Goal: Transaction & Acquisition: Book appointment/travel/reservation

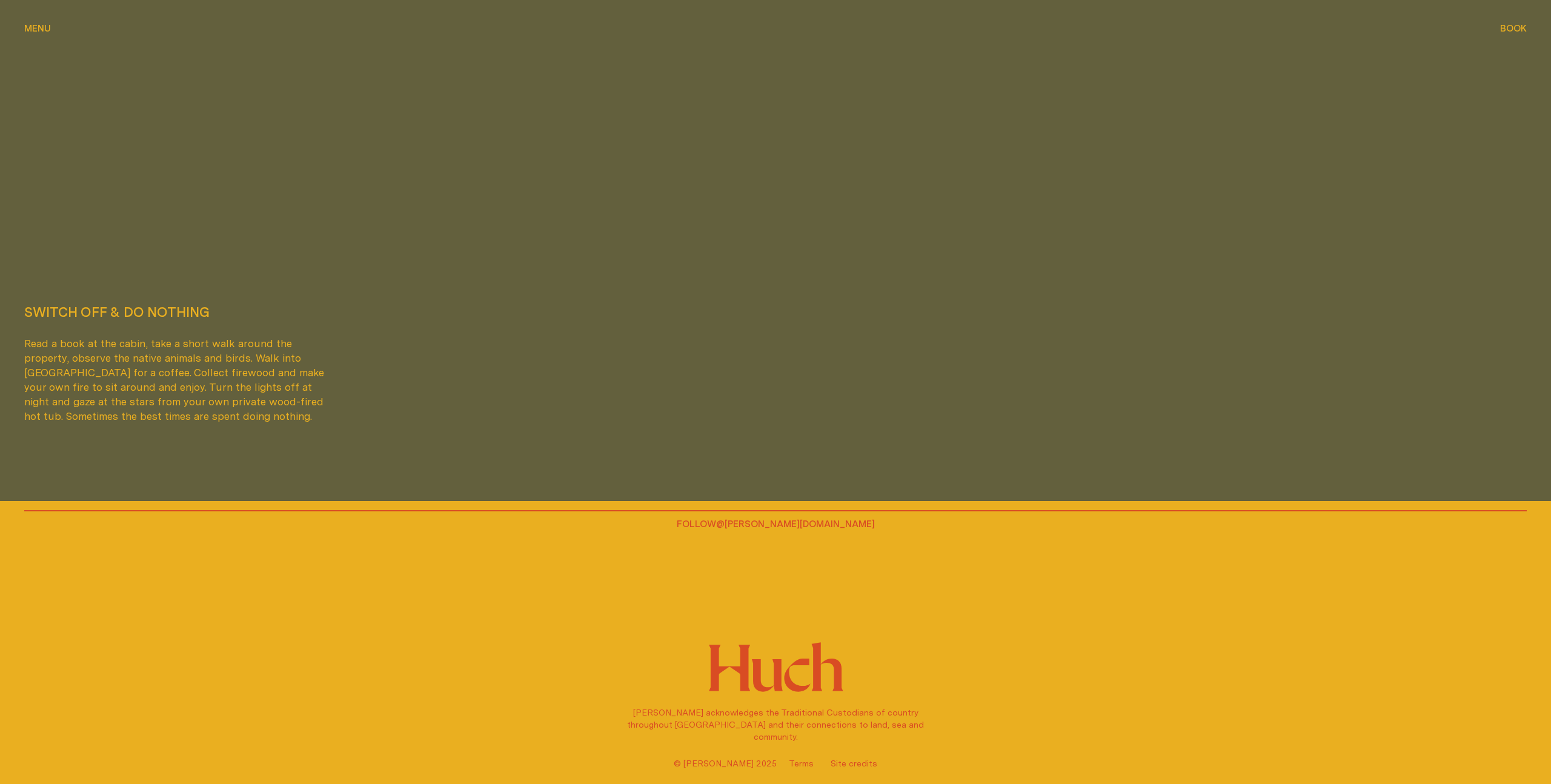
scroll to position [4580, 0]
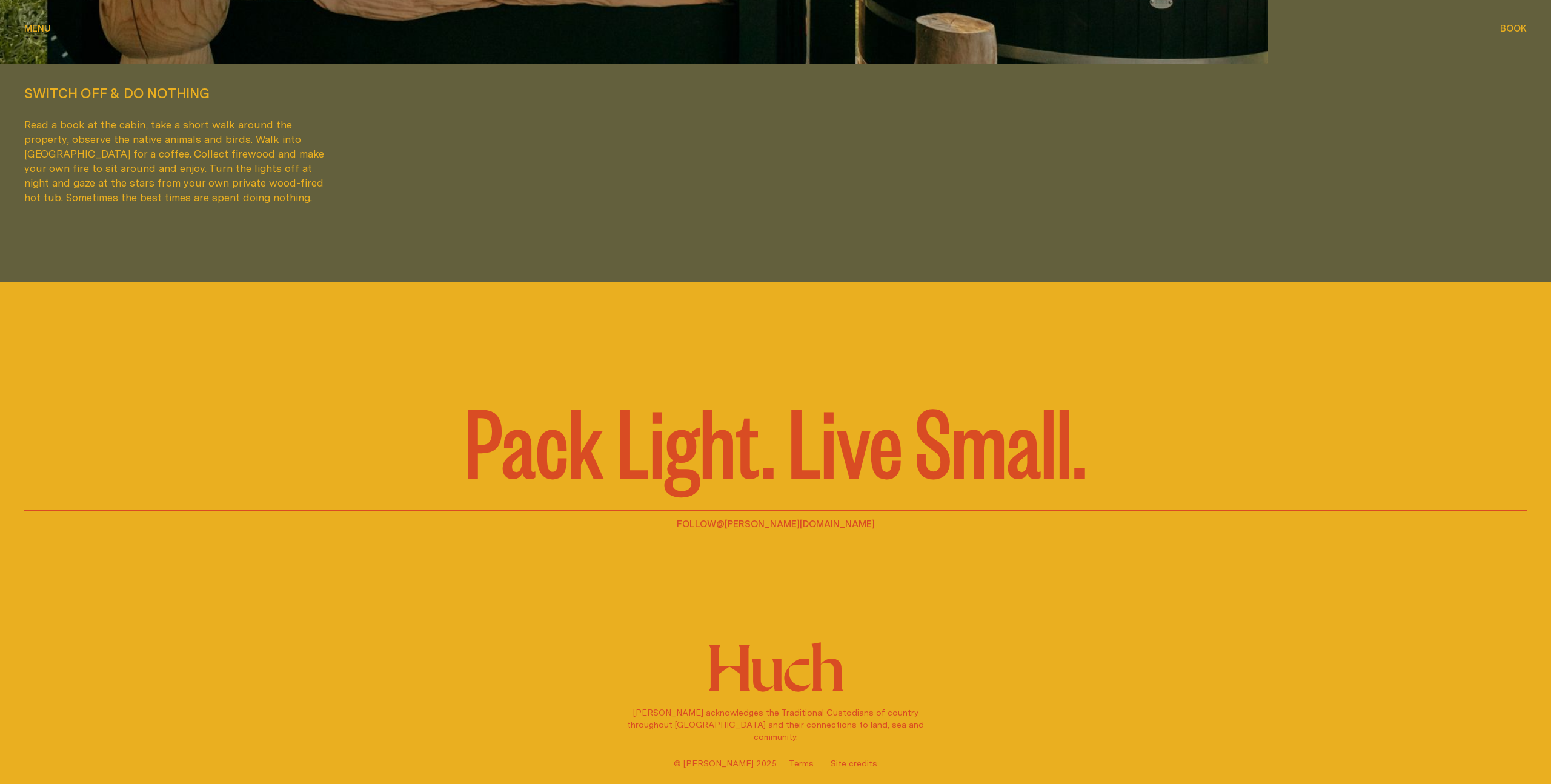
click at [1511, 29] on span "Book" at bounding box center [1513, 28] width 27 height 9
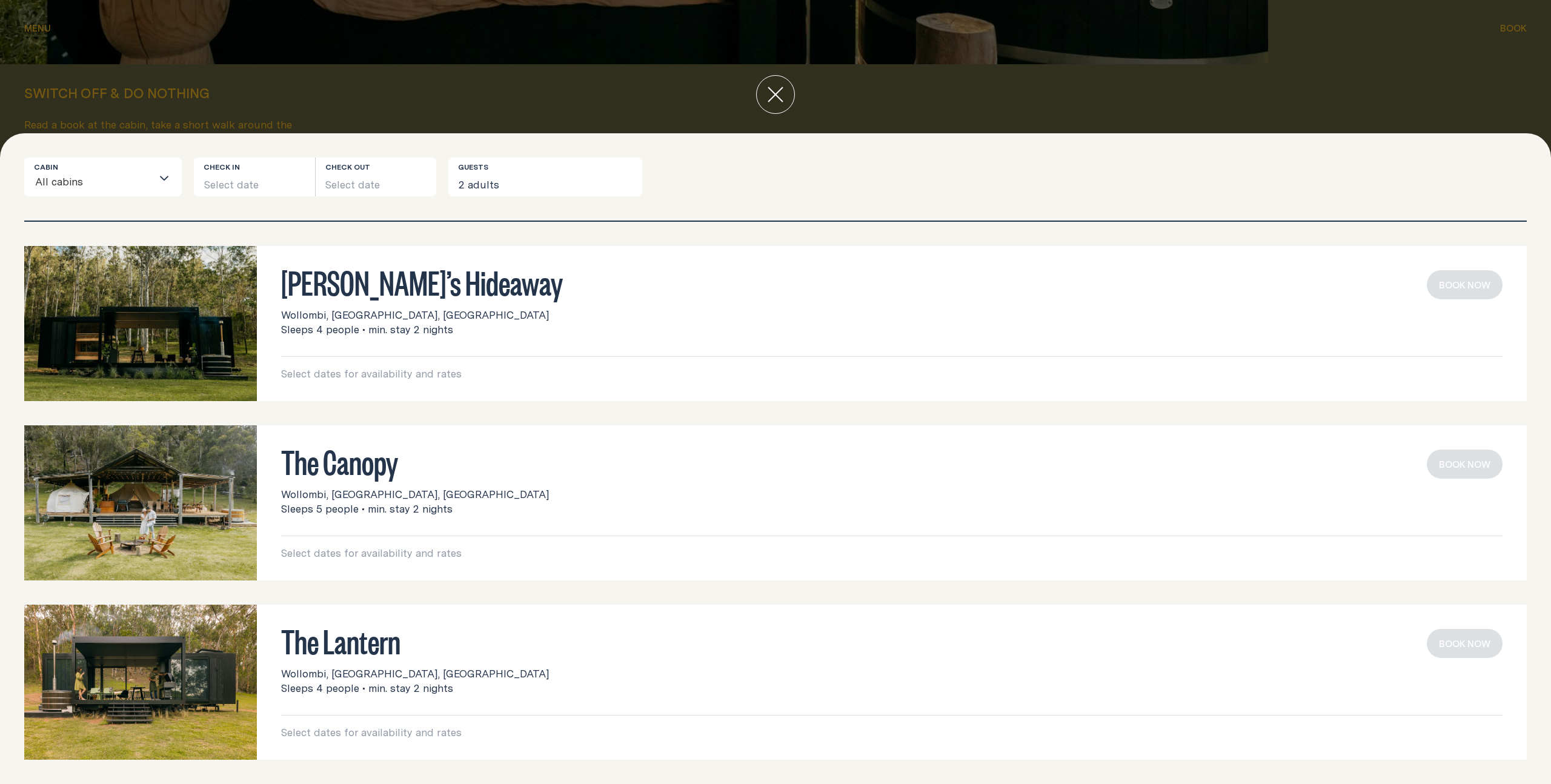
click at [354, 288] on h3 "[PERSON_NAME]’s Hideaway" at bounding box center [892, 281] width 1222 height 23
click at [158, 186] on div "Loading..." at bounding box center [166, 176] width 29 height 38
click at [228, 188] on button "Select date" at bounding box center [254, 177] width 121 height 39
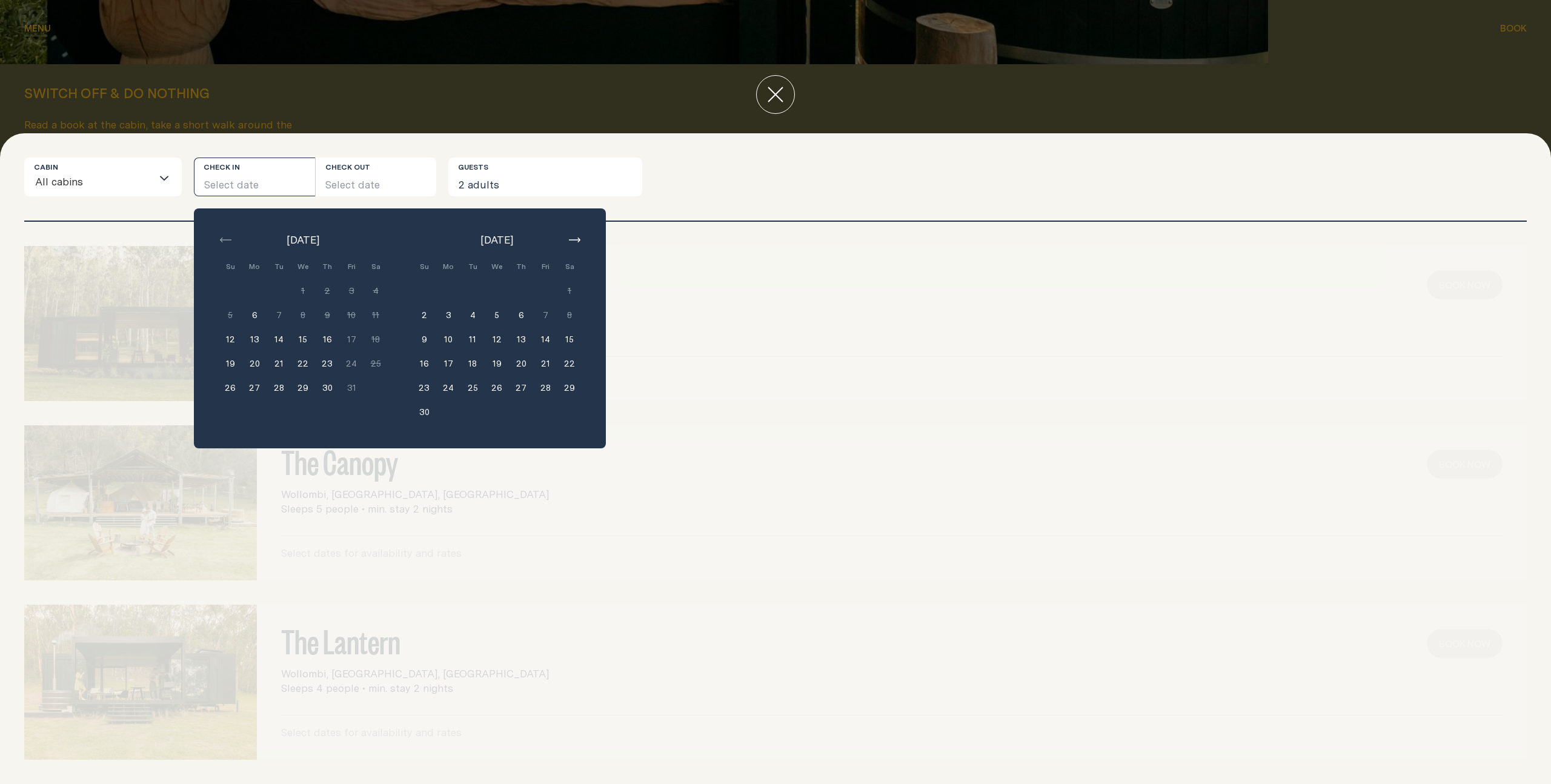
click at [546, 363] on button "21" at bounding box center [545, 363] width 24 height 24
click at [430, 387] on button "23" at bounding box center [424, 387] width 24 height 24
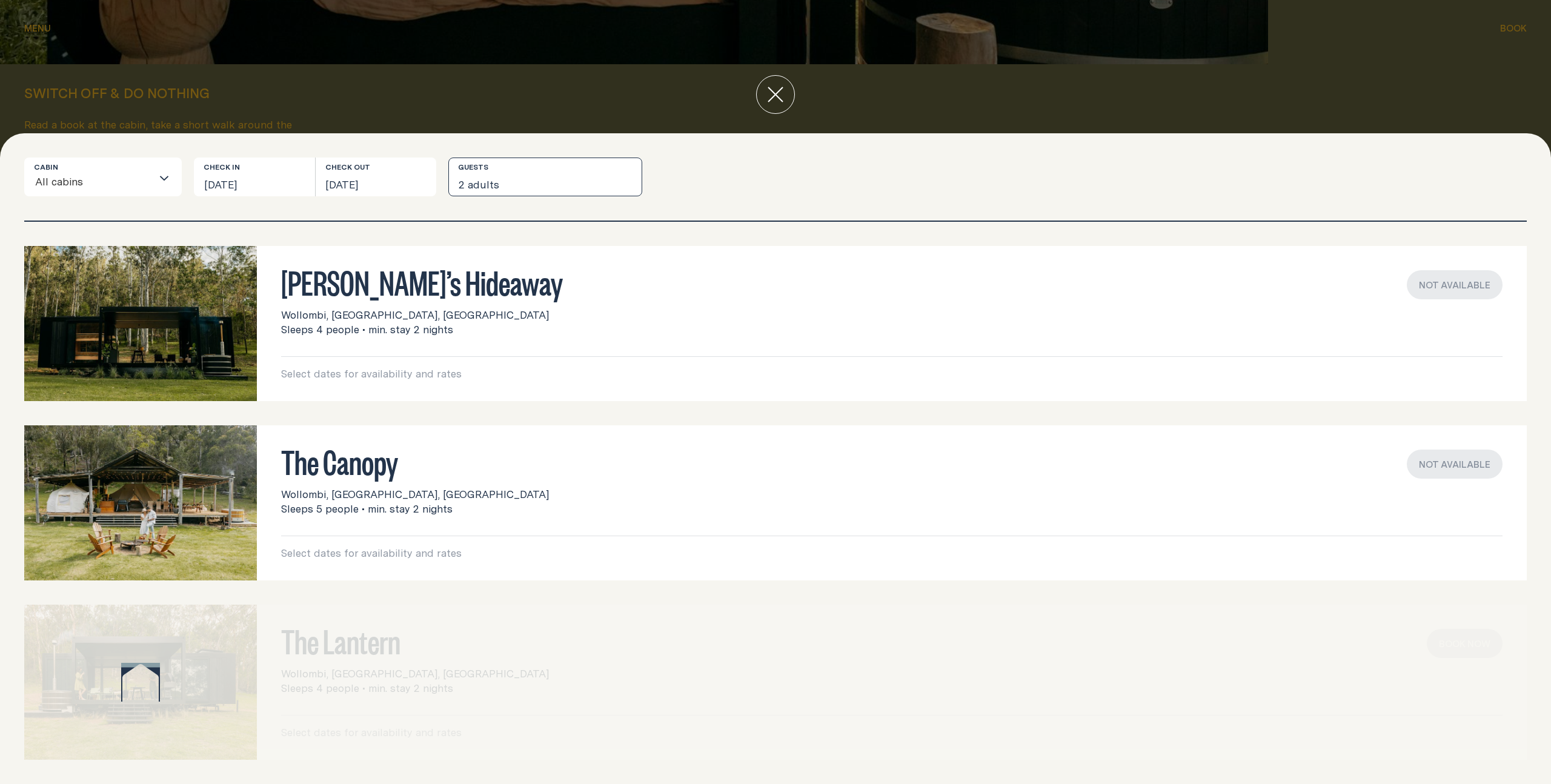
click at [529, 186] on button "2 adults" at bounding box center [545, 177] width 194 height 39
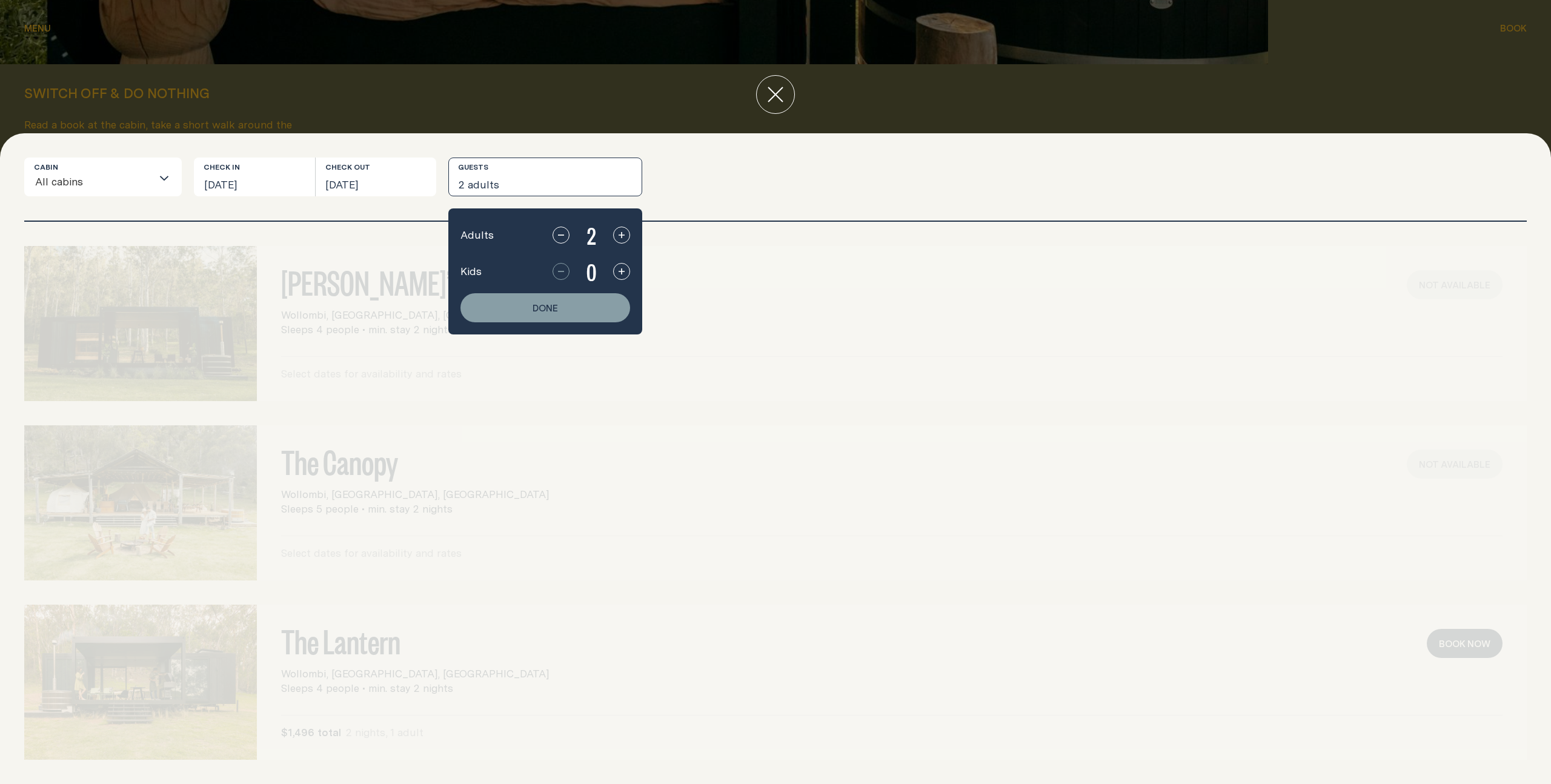
click at [626, 274] on icon "button" at bounding box center [621, 271] width 10 height 10
click at [608, 308] on button "Done" at bounding box center [545, 307] width 170 height 29
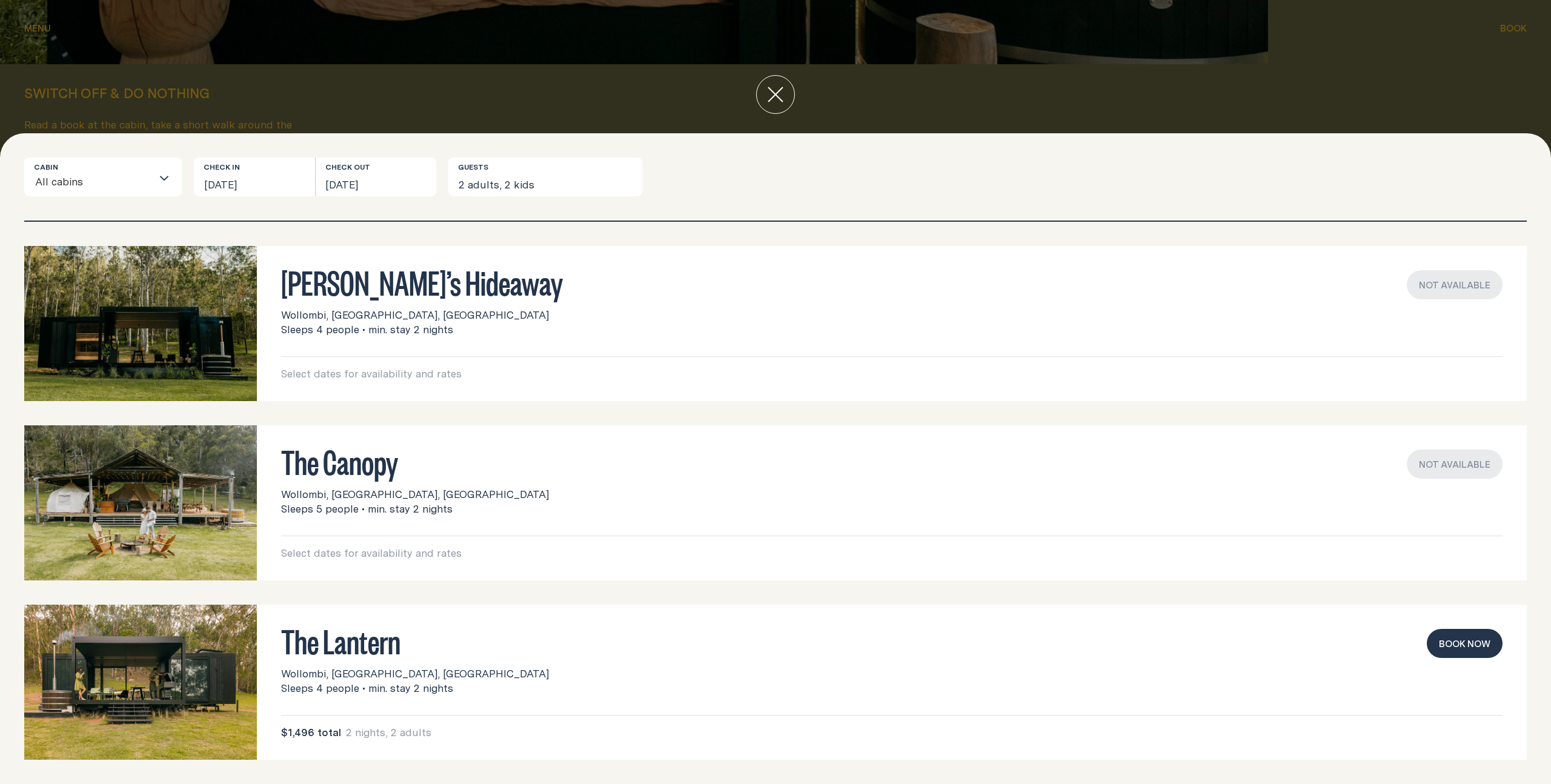
click at [1458, 638] on button "Book now" at bounding box center [1465, 643] width 76 height 29
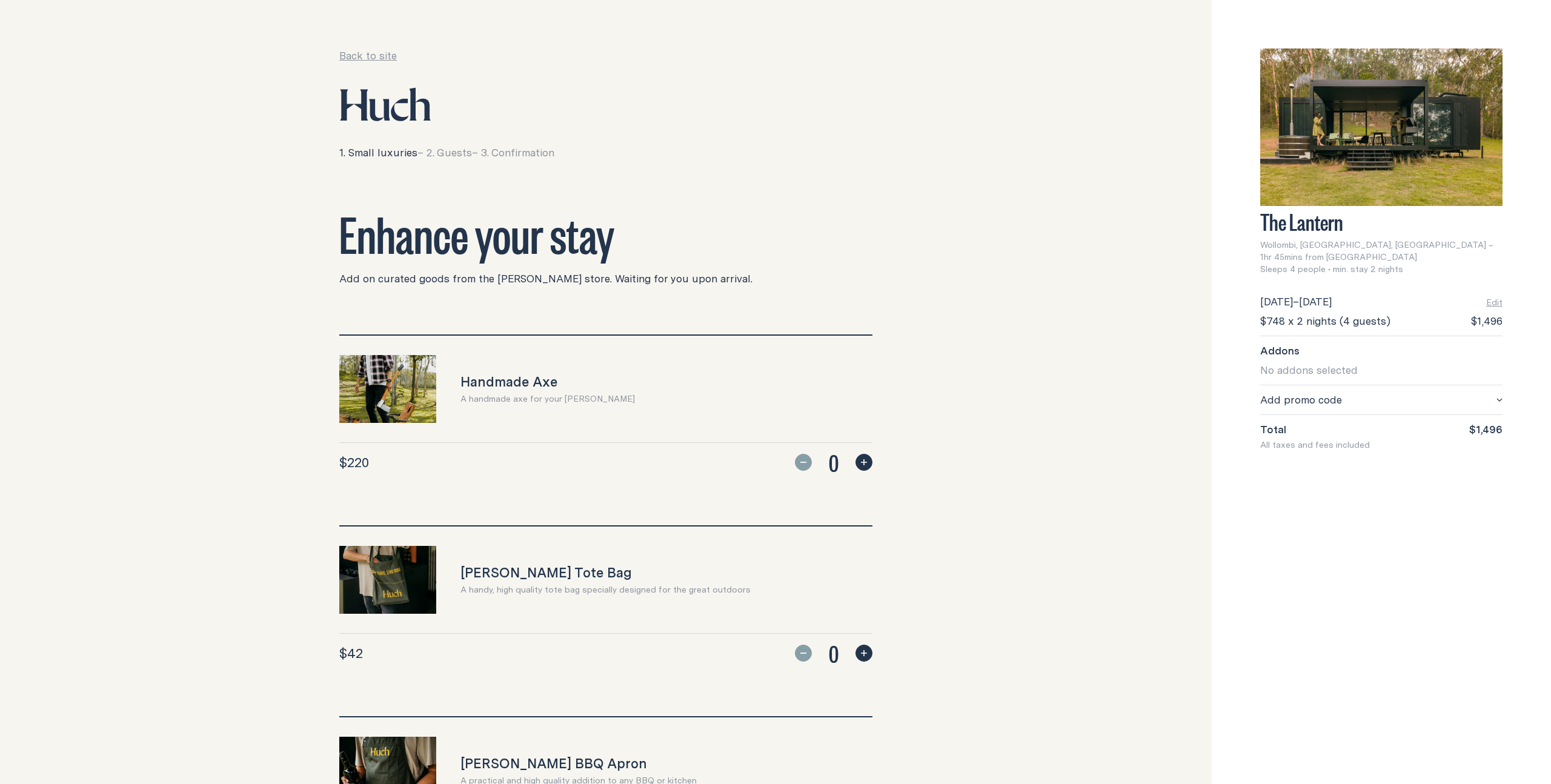
click at [1433, 127] on img at bounding box center [1381, 128] width 243 height 158
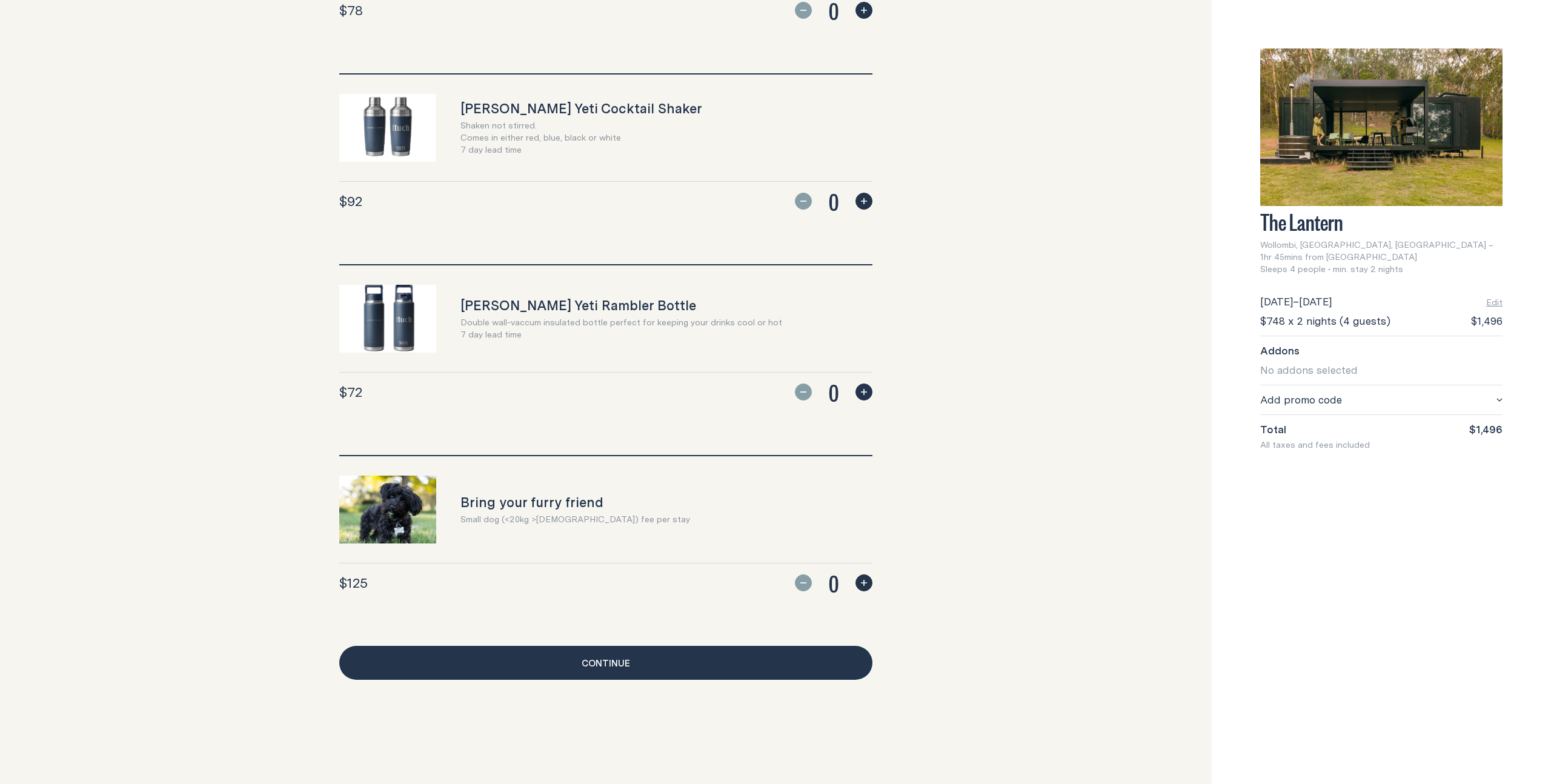
scroll to position [845, 0]
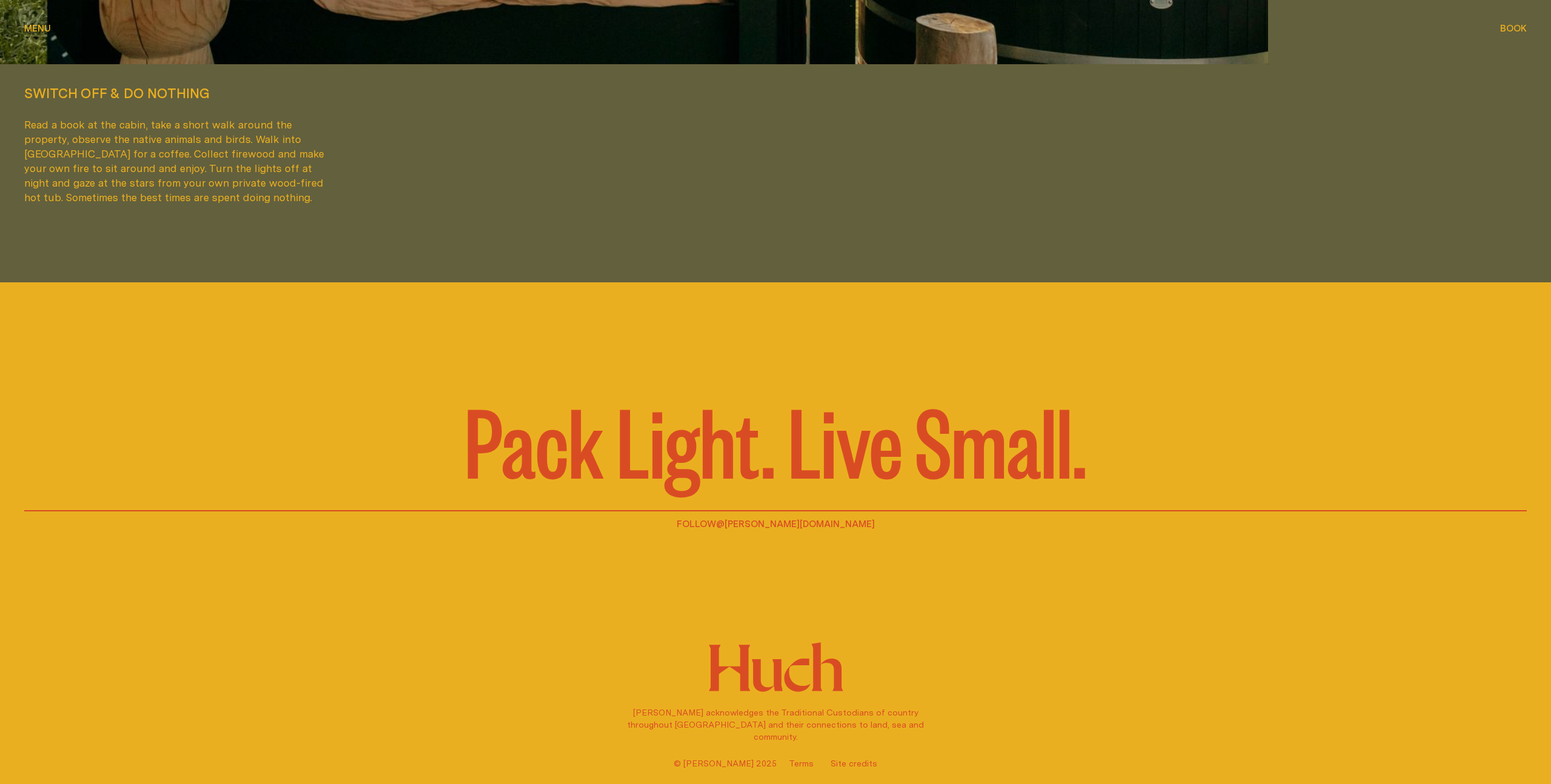
scroll to position [4574, 0]
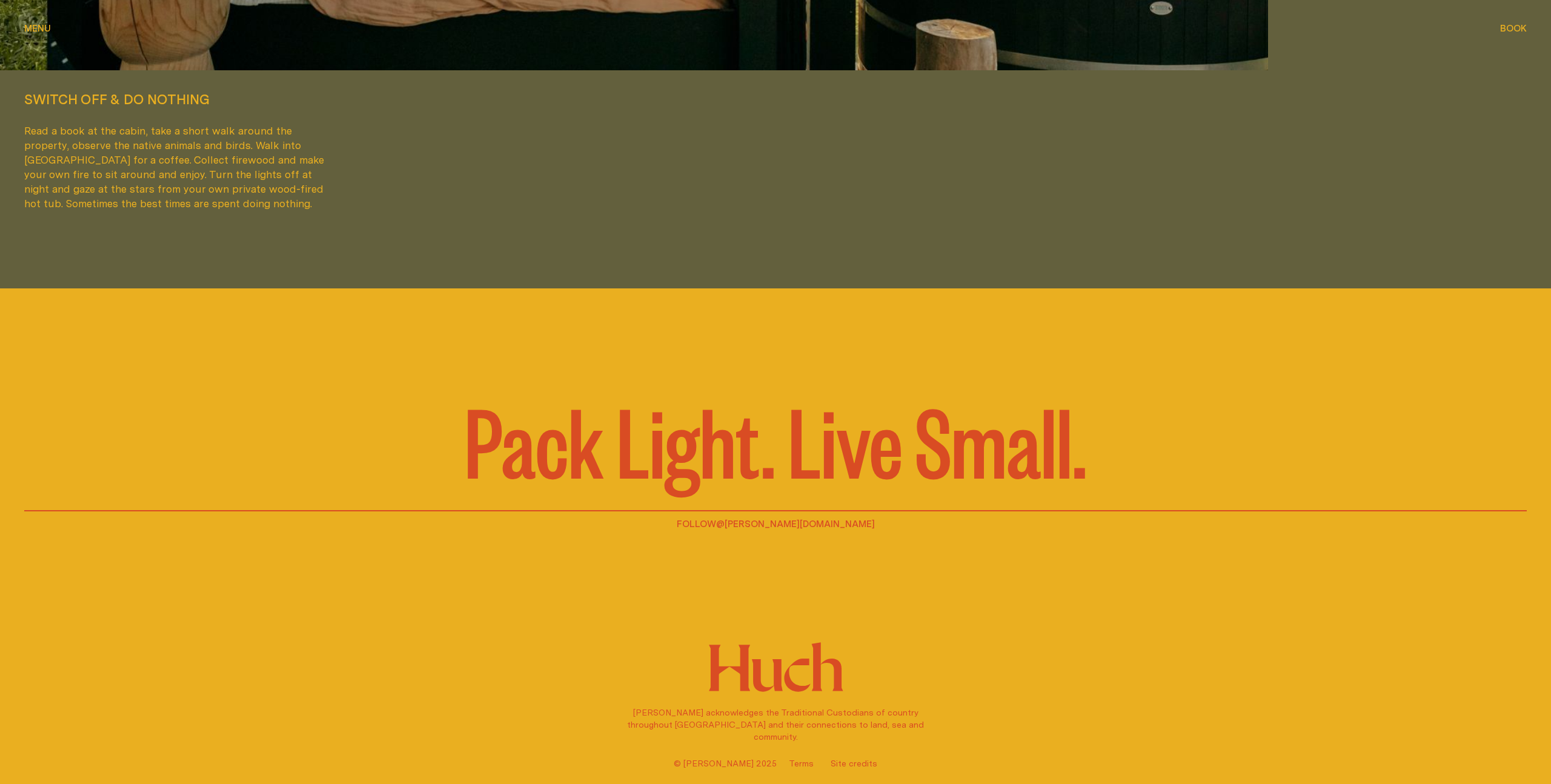
click at [41, 27] on span "Menu" at bounding box center [38, 28] width 27 height 9
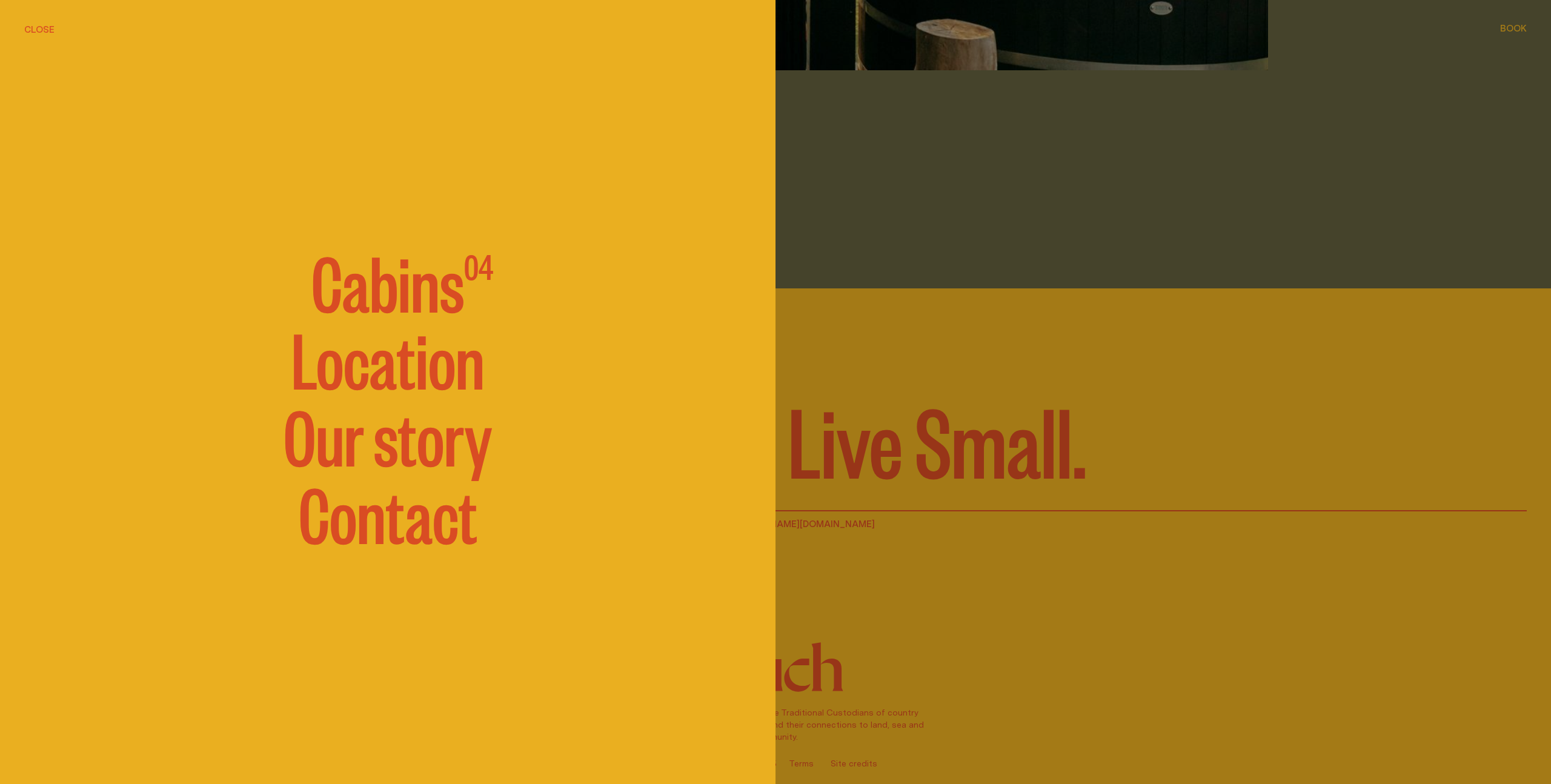
click at [427, 299] on span "Cabins" at bounding box center [388, 280] width 153 height 73
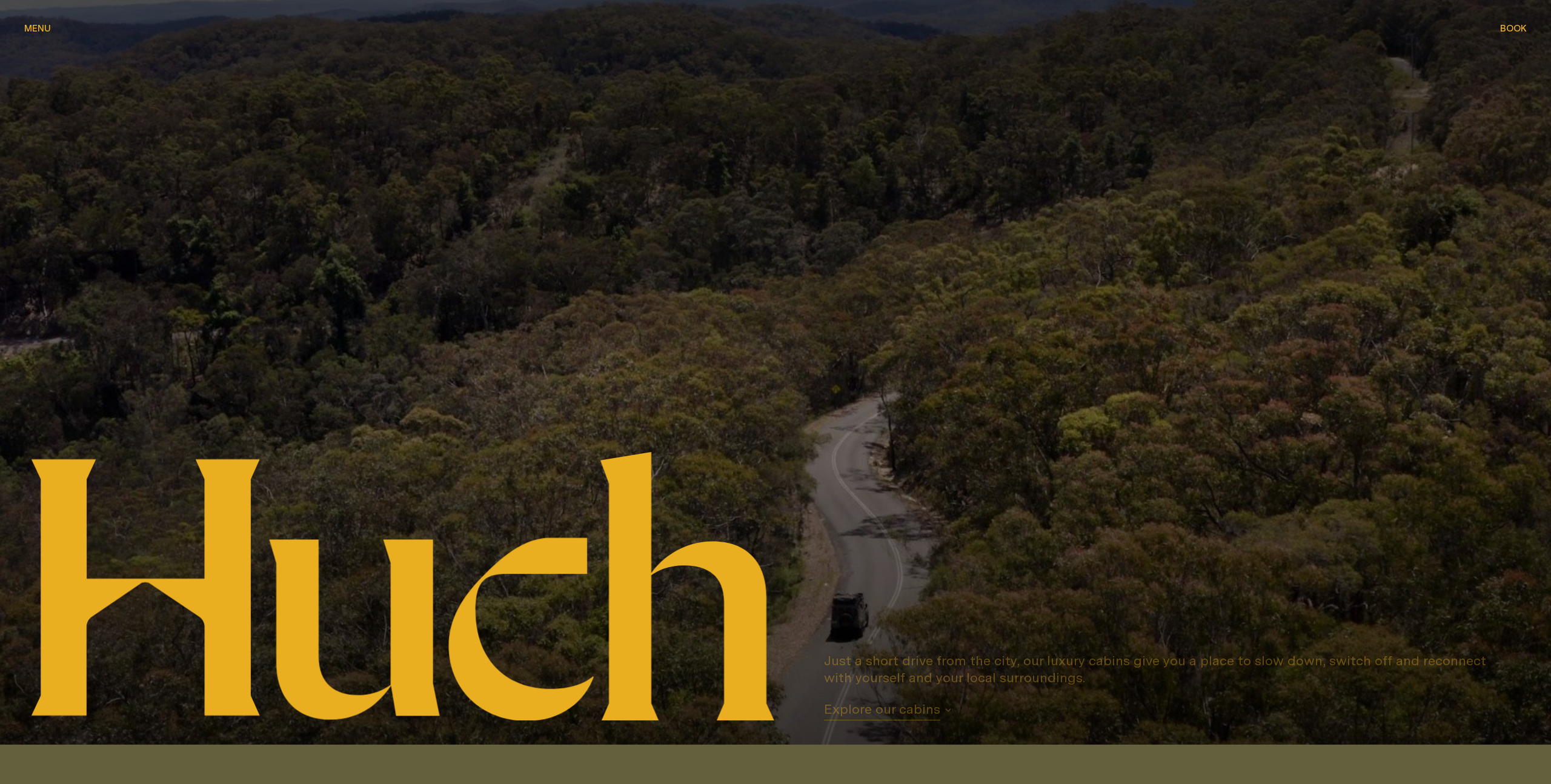
click at [1507, 46] on div at bounding box center [775, 372] width 1551 height 745
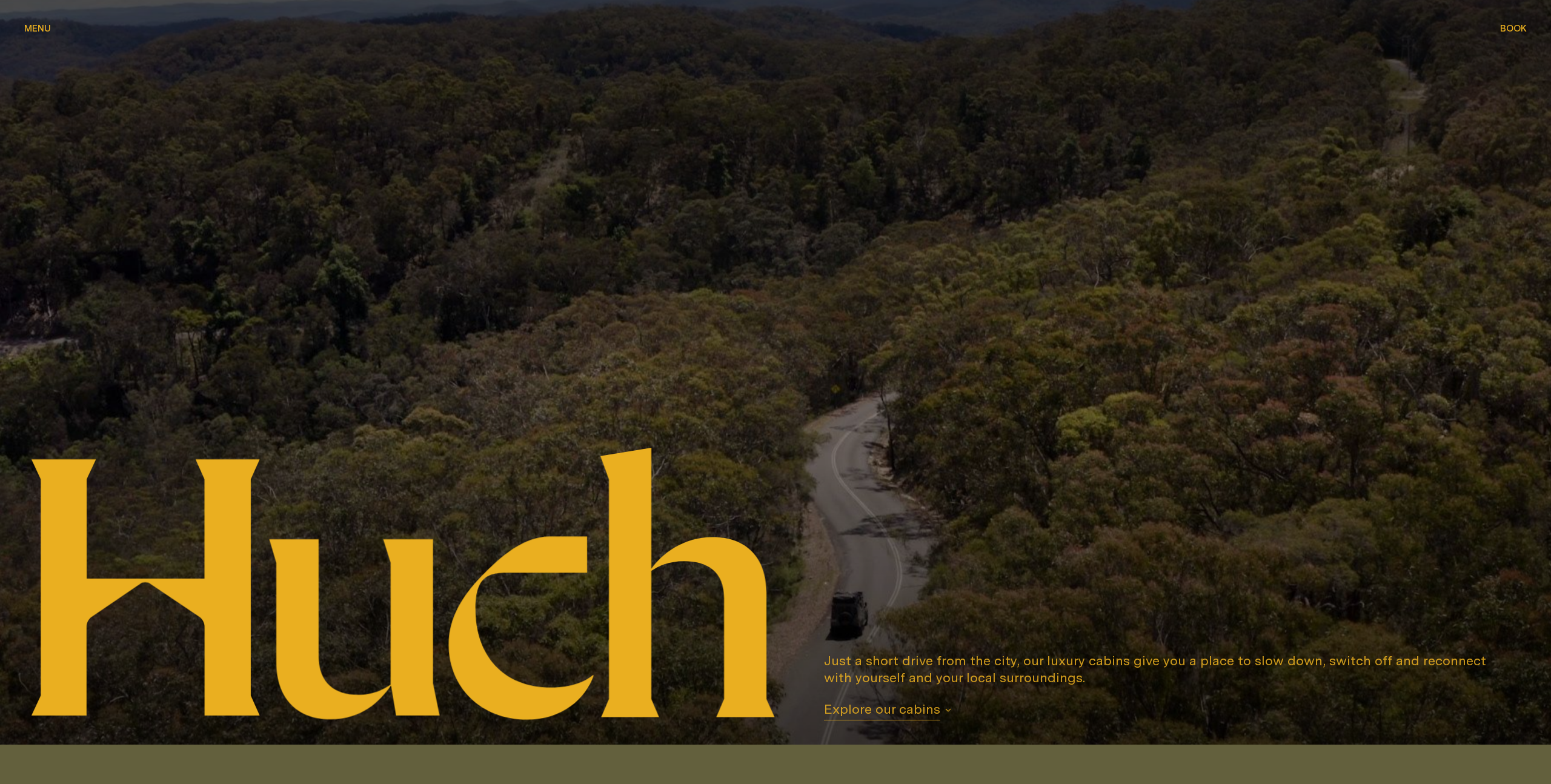
click at [1508, 25] on div "Book Book" at bounding box center [1513, 28] width 27 height 9
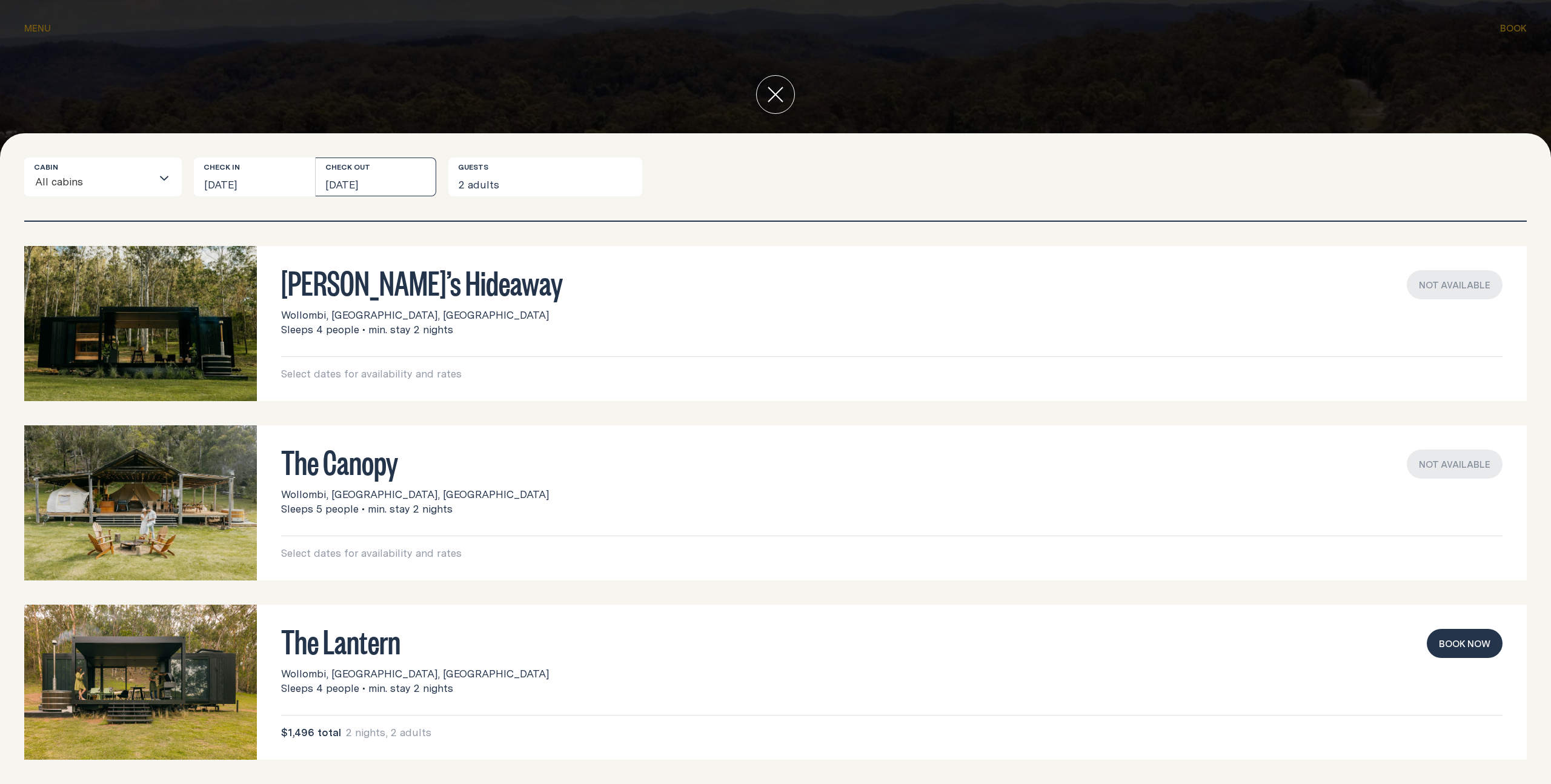
click at [405, 179] on button "Sun, 23 Nov 2025" at bounding box center [376, 177] width 121 height 39
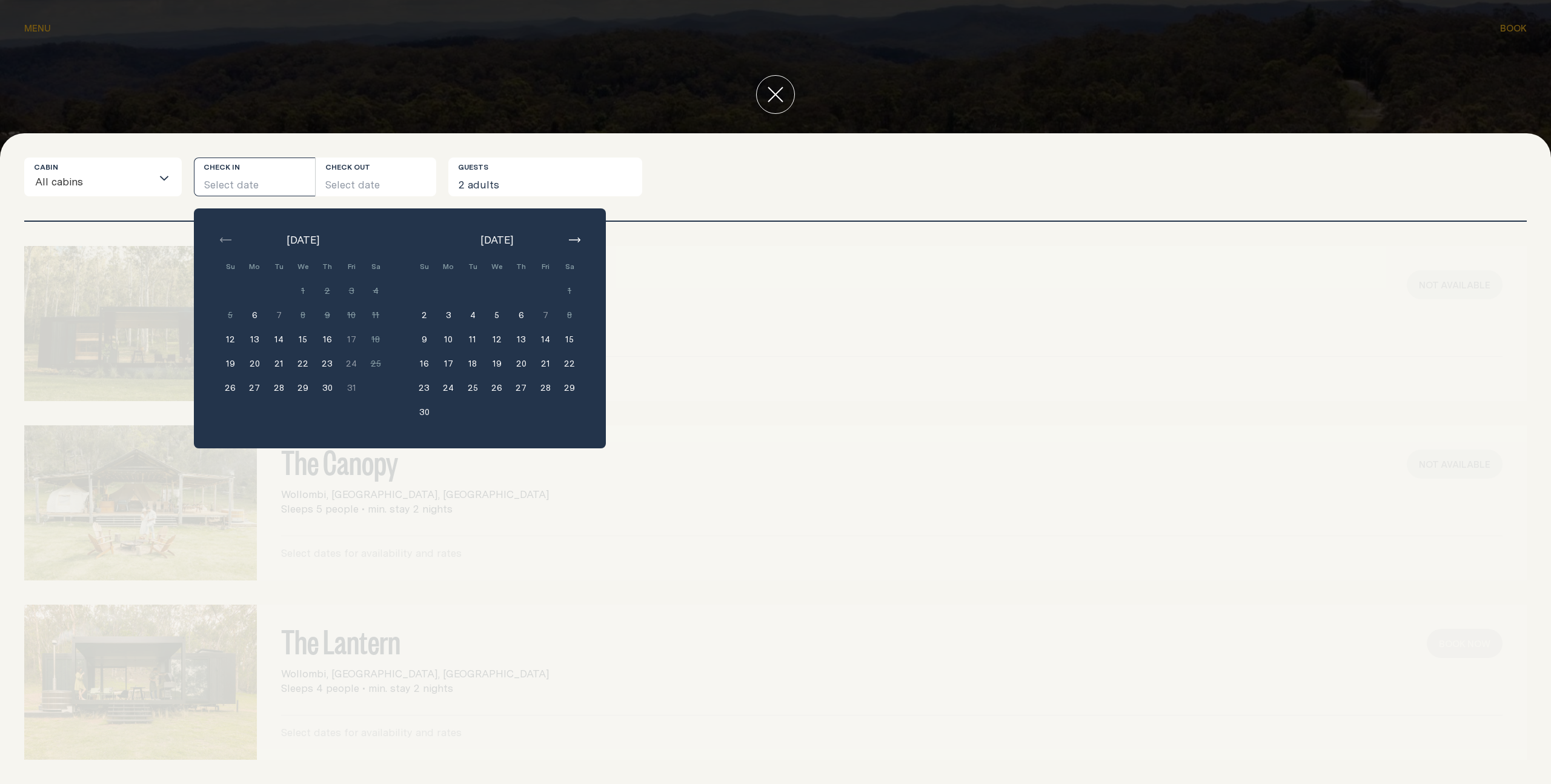
click at [229, 177] on button "Select date" at bounding box center [254, 177] width 121 height 39
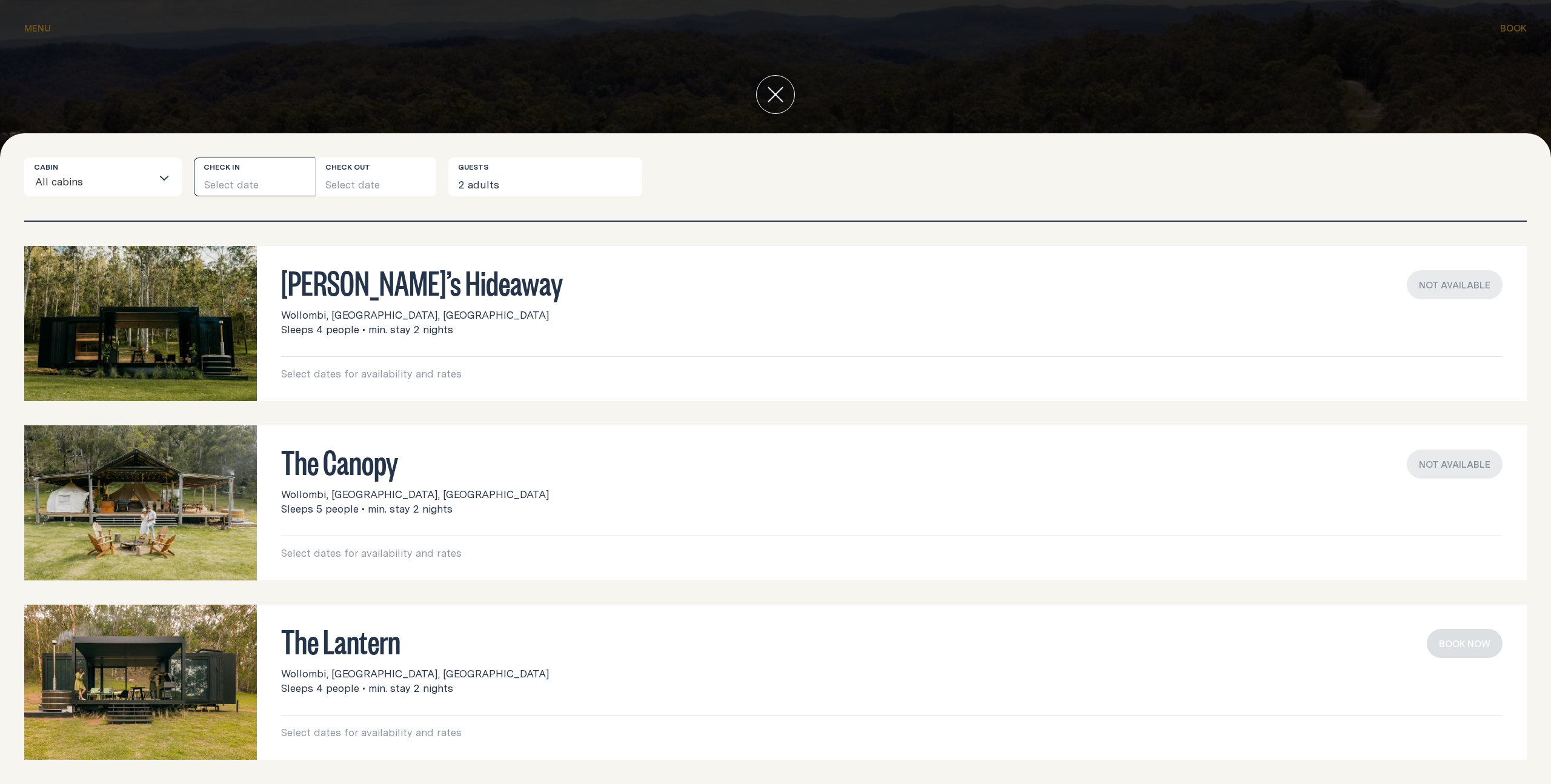
click at [229, 177] on button "Select date" at bounding box center [254, 177] width 121 height 39
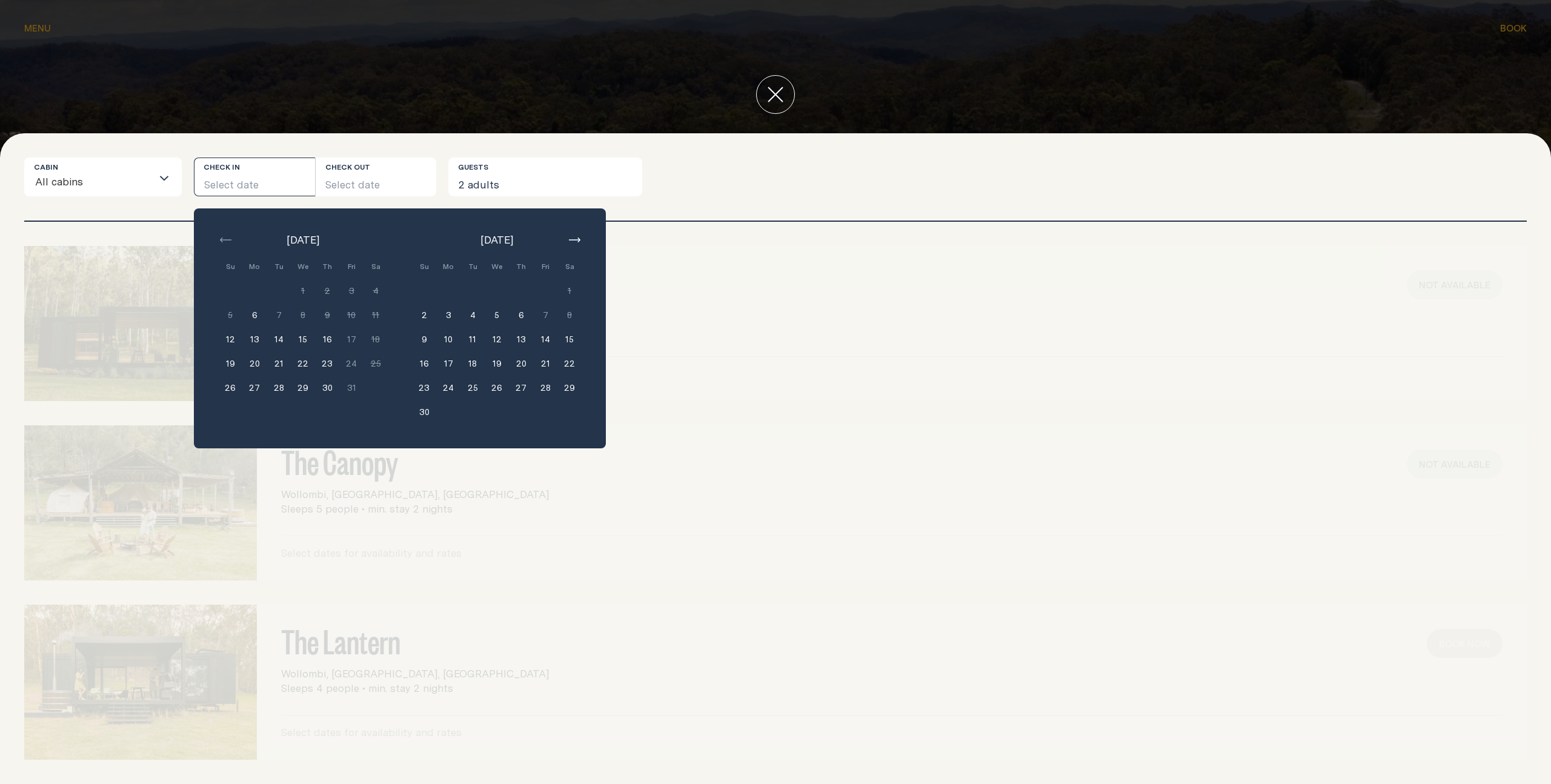
click at [569, 341] on button "15" at bounding box center [569, 339] width 24 height 24
click at [255, 182] on button "Sat, 15 Nov 2025" at bounding box center [254, 177] width 121 height 39
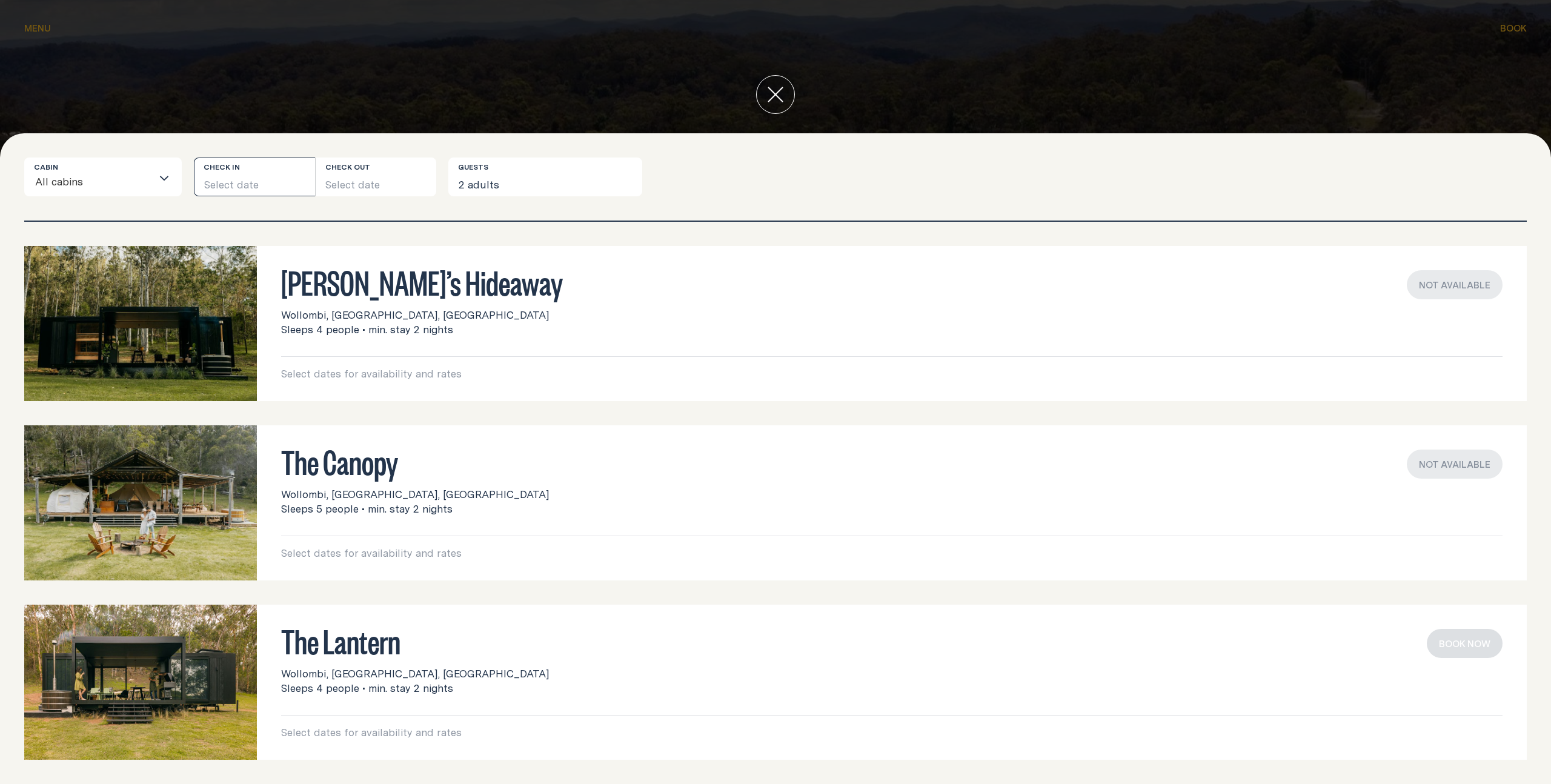
click at [219, 179] on button "Select date" at bounding box center [254, 177] width 121 height 39
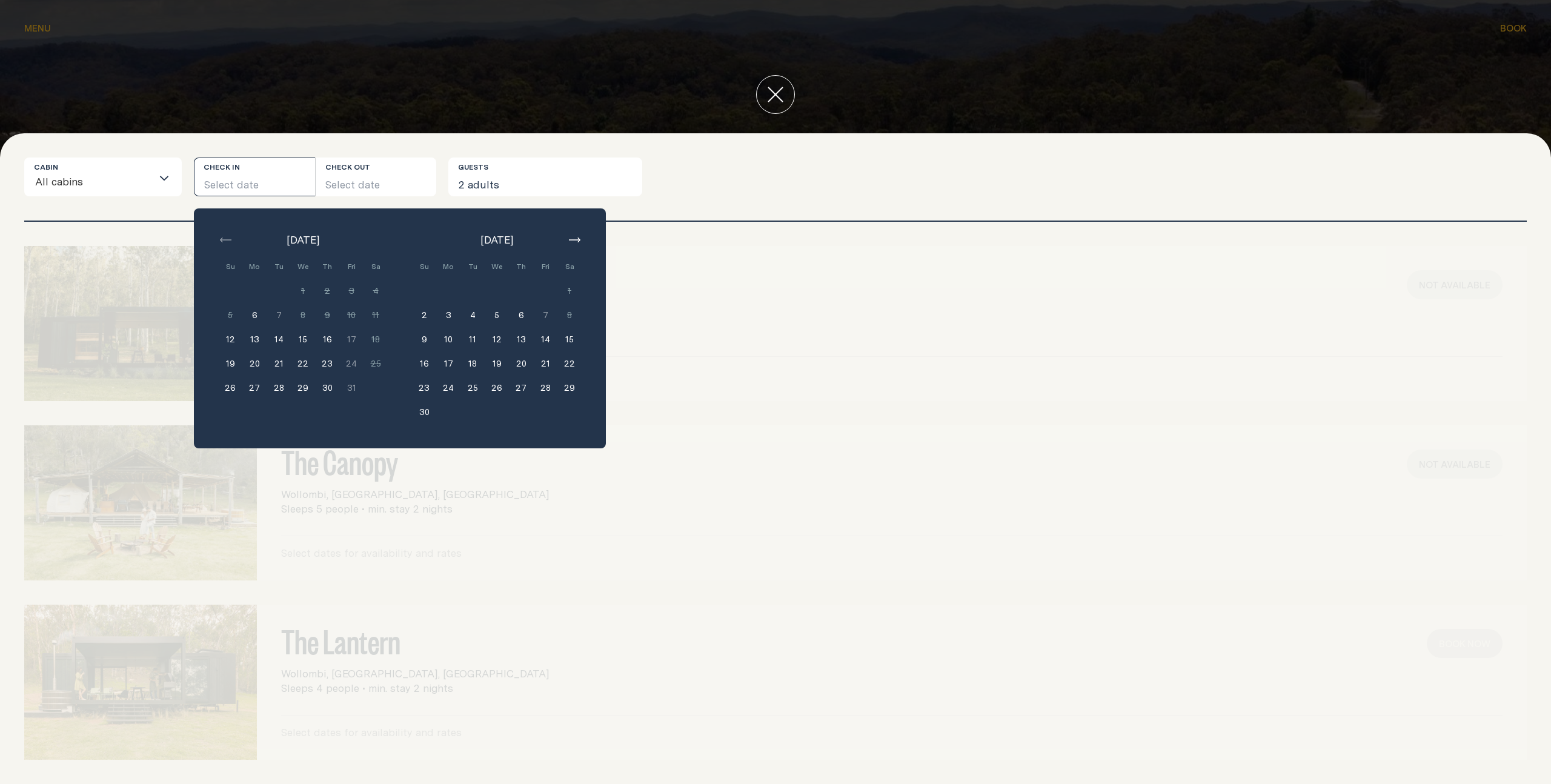
click at [542, 340] on button "14" at bounding box center [545, 339] width 24 height 24
click at [548, 340] on button "14" at bounding box center [545, 339] width 24 height 24
click at [546, 363] on button "21" at bounding box center [545, 363] width 24 height 24
click at [426, 388] on button "23" at bounding box center [424, 387] width 24 height 24
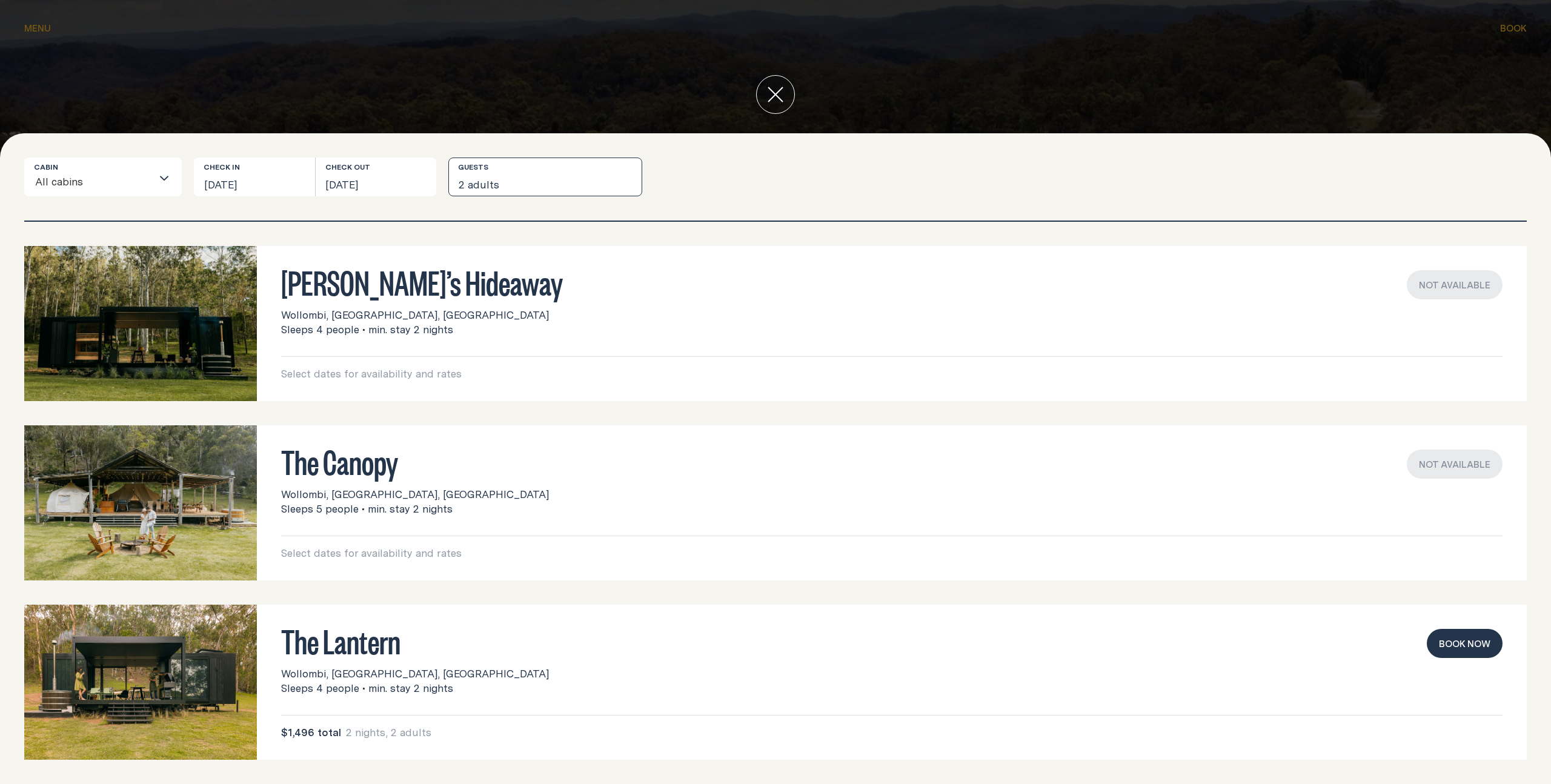
click at [487, 180] on button "2 adults" at bounding box center [545, 177] width 194 height 39
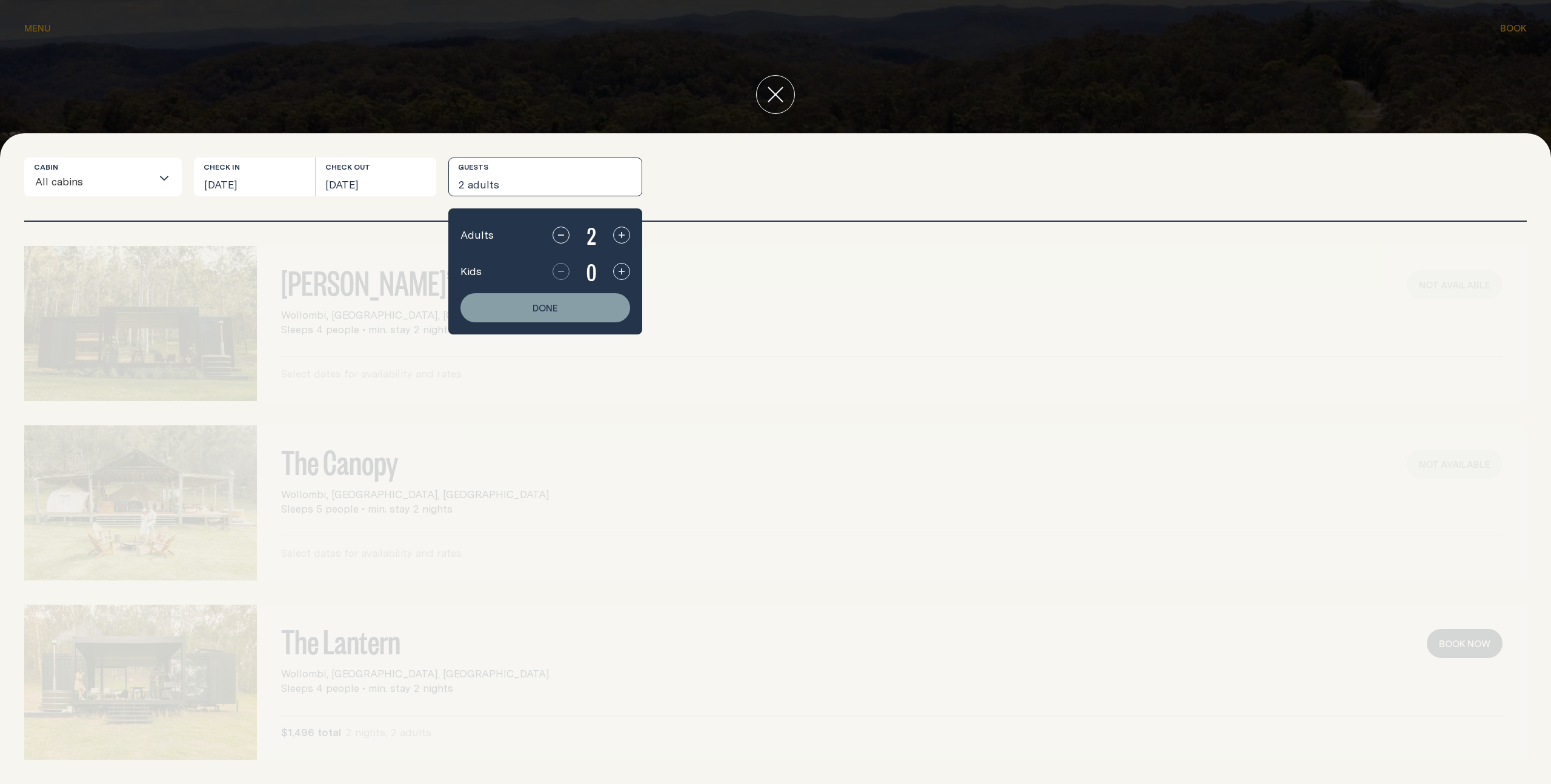
click at [631, 269] on div "Adults 2 Kids 0 Done" at bounding box center [545, 271] width 194 height 126
click at [624, 275] on icon "button" at bounding box center [621, 271] width 10 height 10
click at [623, 275] on icon "button" at bounding box center [621, 271] width 10 height 10
click at [630, 572] on div "The Canopy Wollombi, Lower Hunter, NSW Sleeps 5 people • min. stay 2 nights Sel…" at bounding box center [775, 502] width 1502 height 155
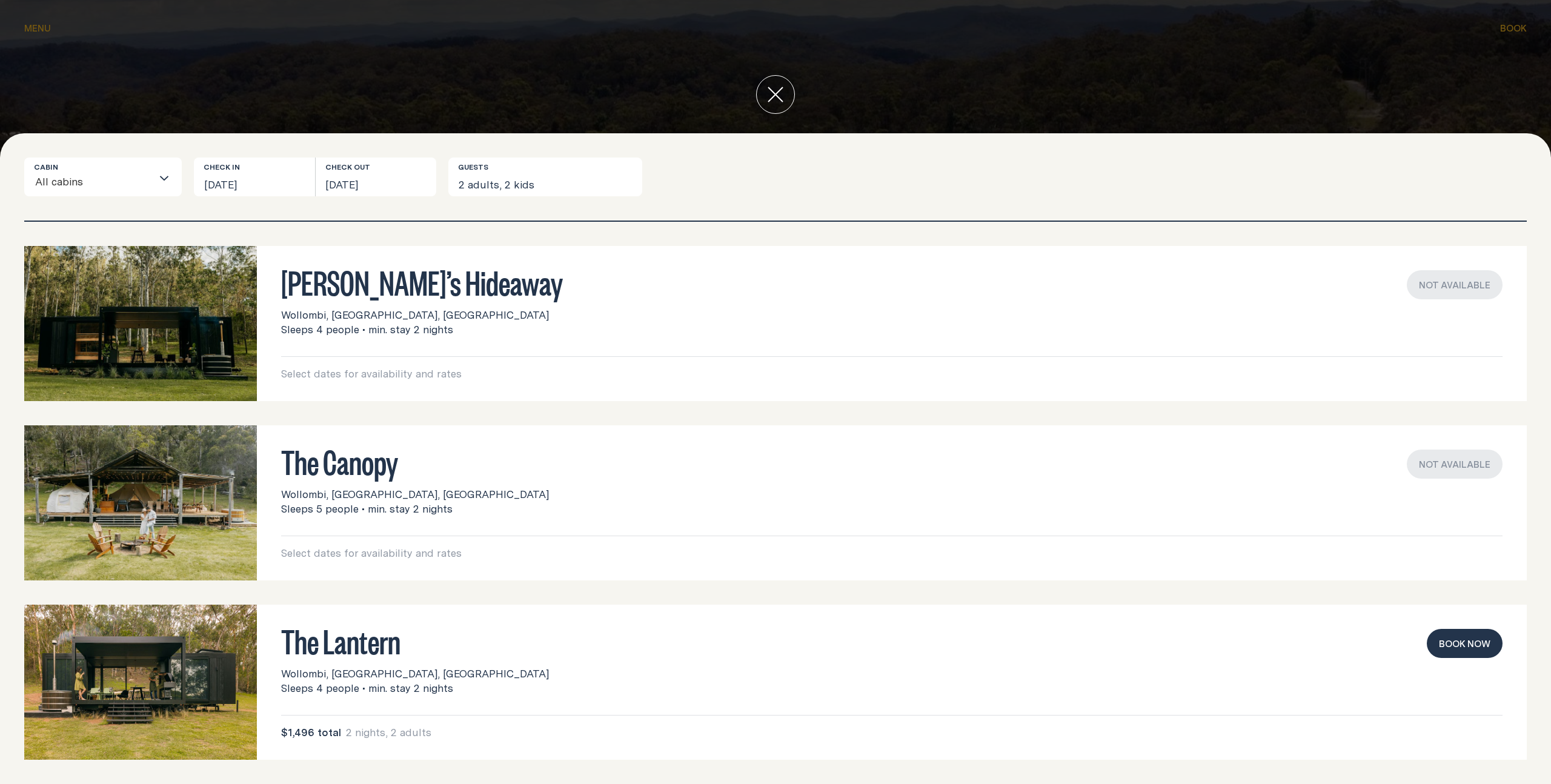
click at [333, 650] on h3 "The Lantern" at bounding box center [892, 640] width 1222 height 23
click at [186, 677] on img at bounding box center [140, 682] width 233 height 155
click at [64, 32] on div at bounding box center [775, 392] width 1551 height 784
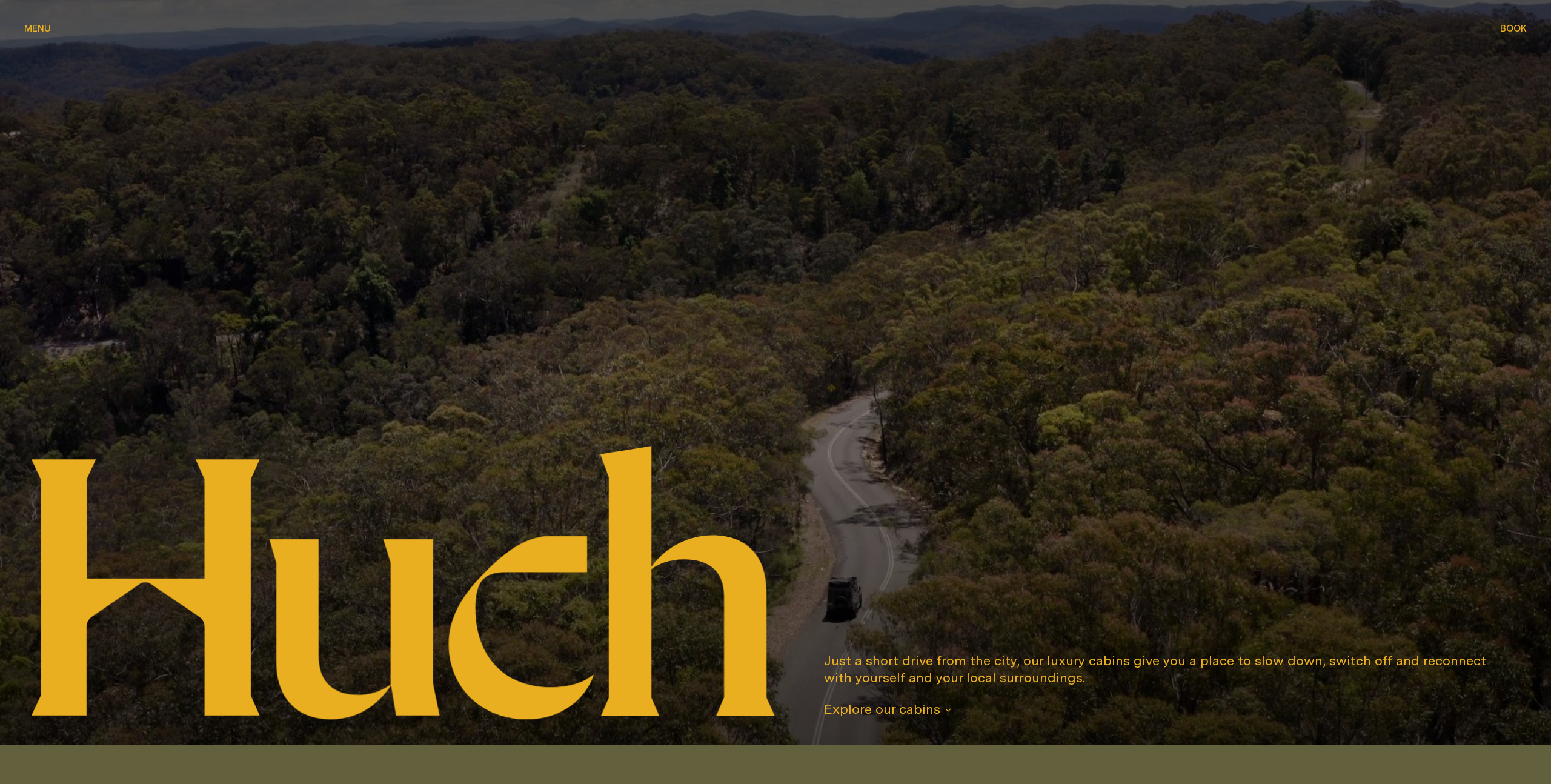
click at [44, 27] on span "Menu" at bounding box center [38, 28] width 27 height 9
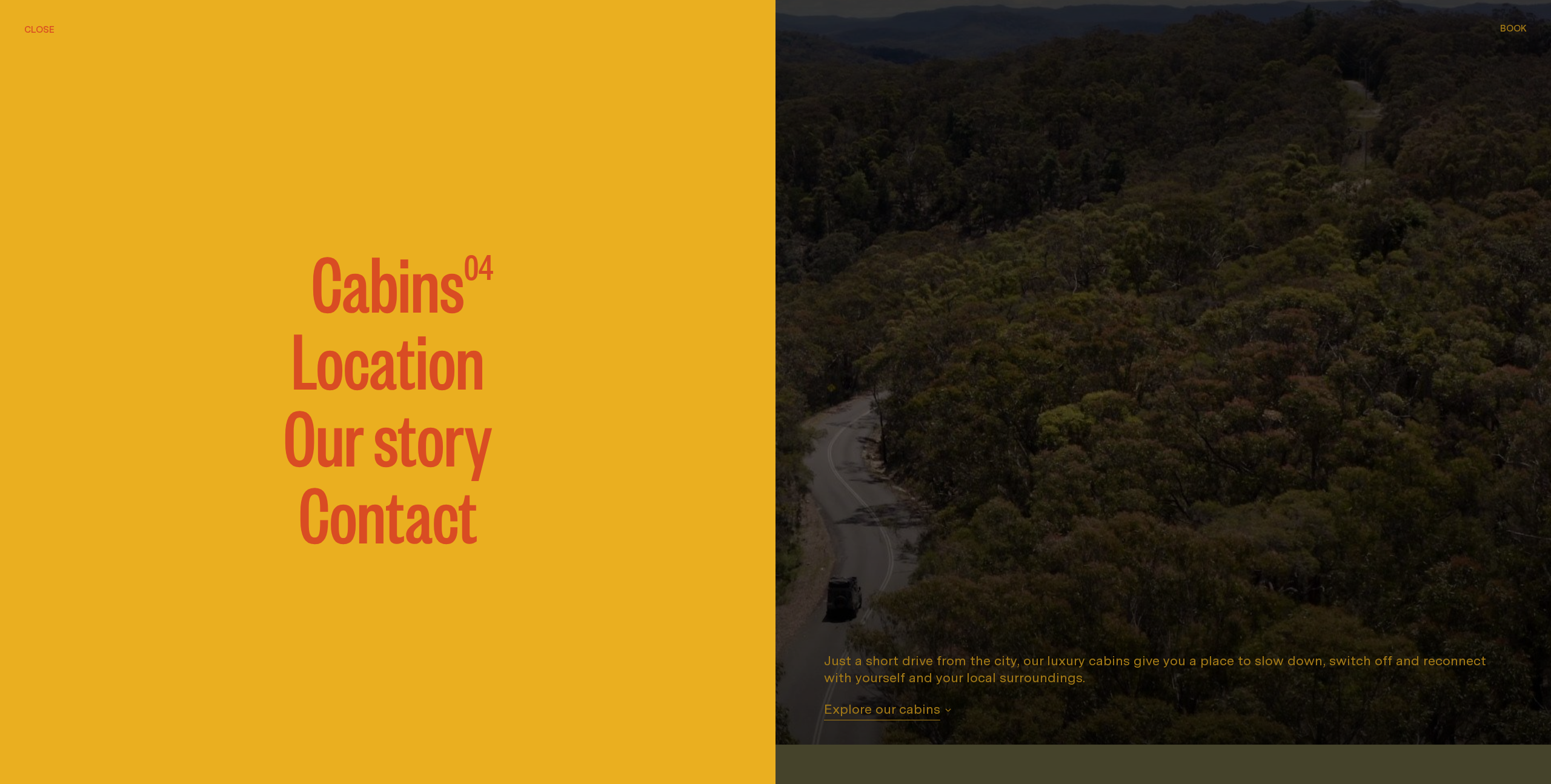
click at [400, 284] on span "Cabins" at bounding box center [388, 280] width 153 height 73
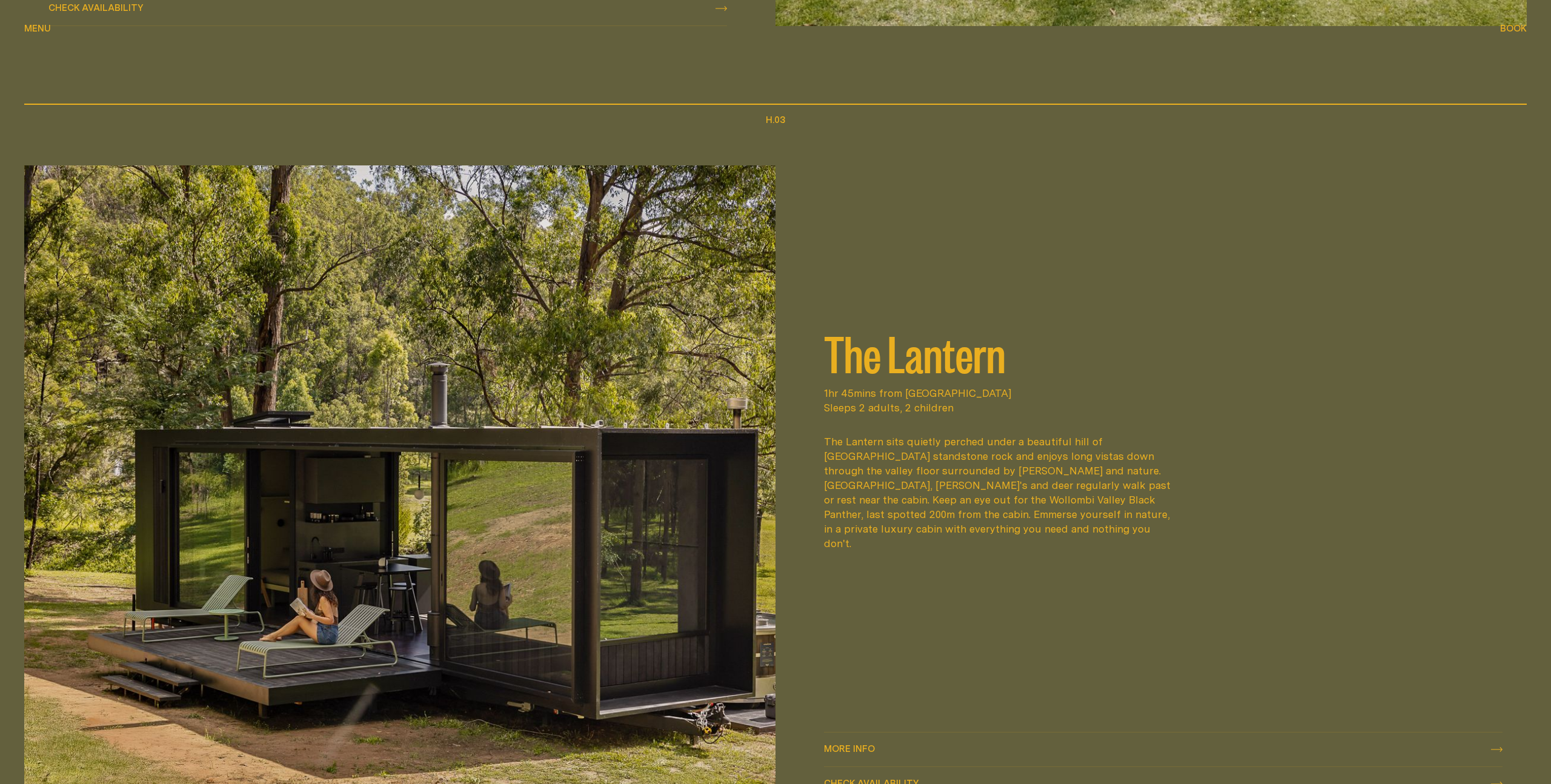
scroll to position [2269, 0]
click at [851, 374] on h2 "The Lantern" at bounding box center [1163, 352] width 679 height 49
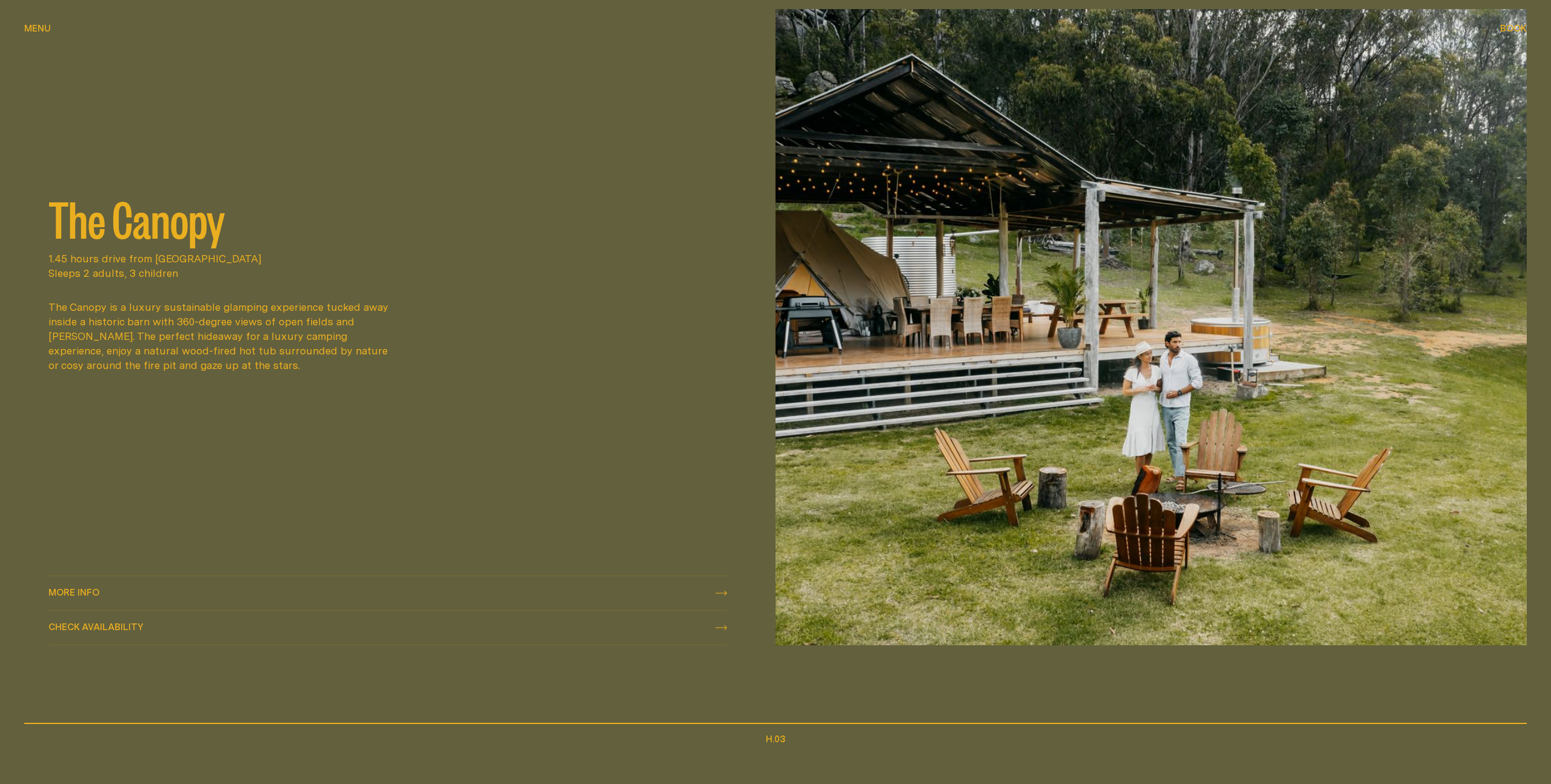
scroll to position [1638, 0]
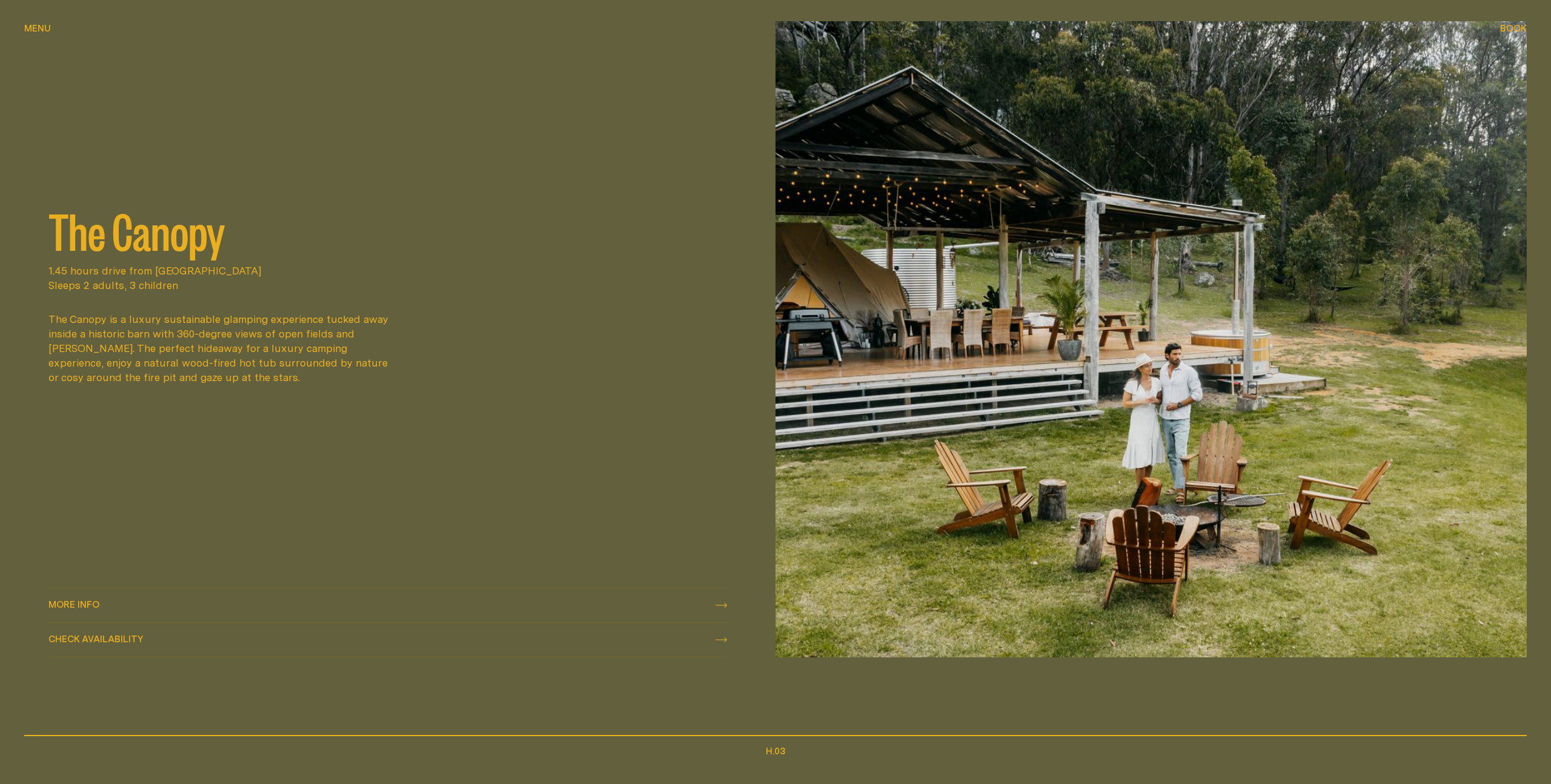
click at [717, 637] on icon "check availability" at bounding box center [721, 640] width 12 height 5
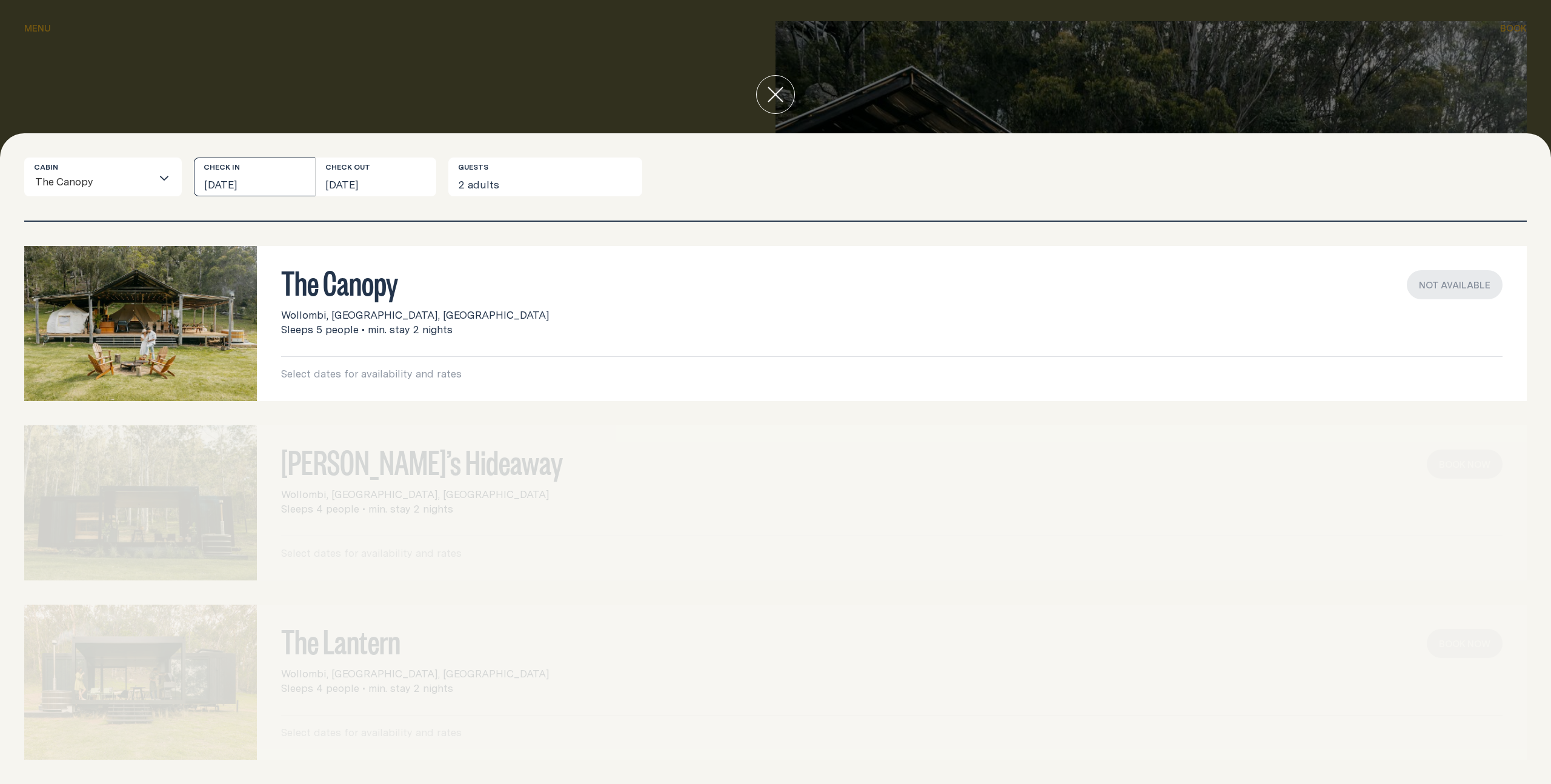
click at [254, 184] on button "Fri, 21 Nov 2025" at bounding box center [254, 177] width 121 height 39
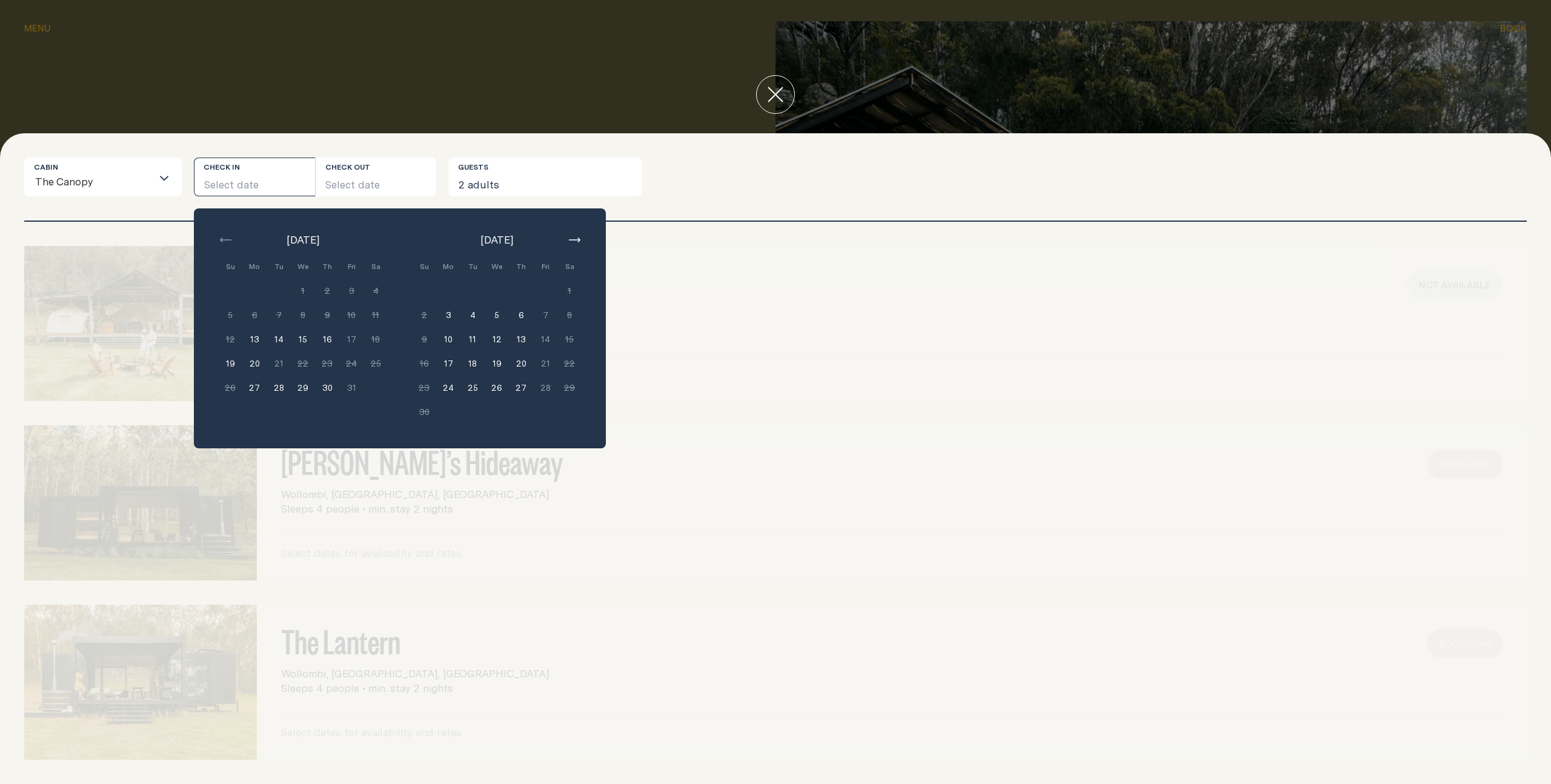
click at [497, 316] on button "5" at bounding box center [496, 315] width 24 height 24
click at [547, 316] on button "7" at bounding box center [545, 315] width 24 height 24
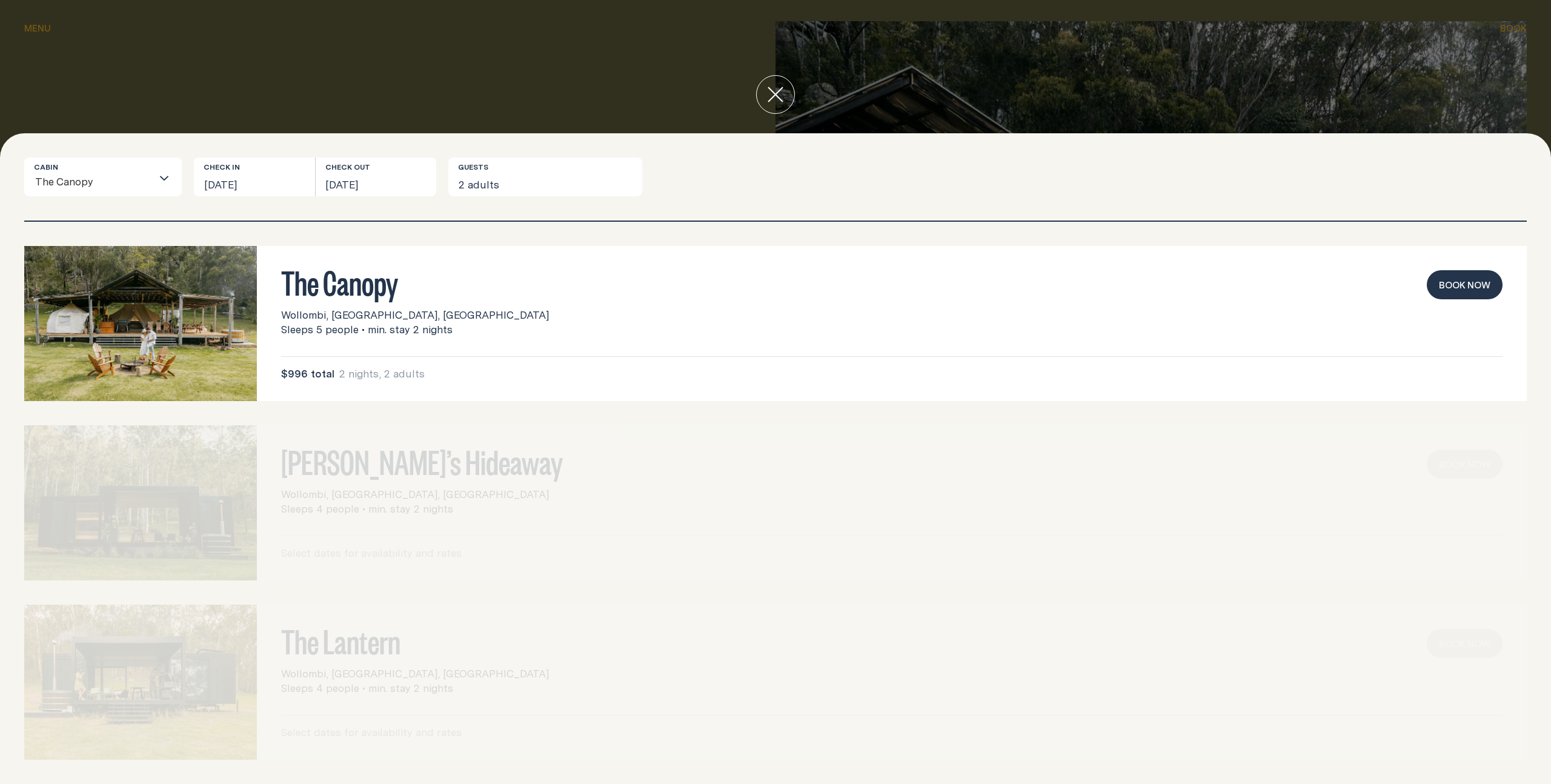
click at [350, 293] on h3 "The Canopy" at bounding box center [892, 281] width 1222 height 23
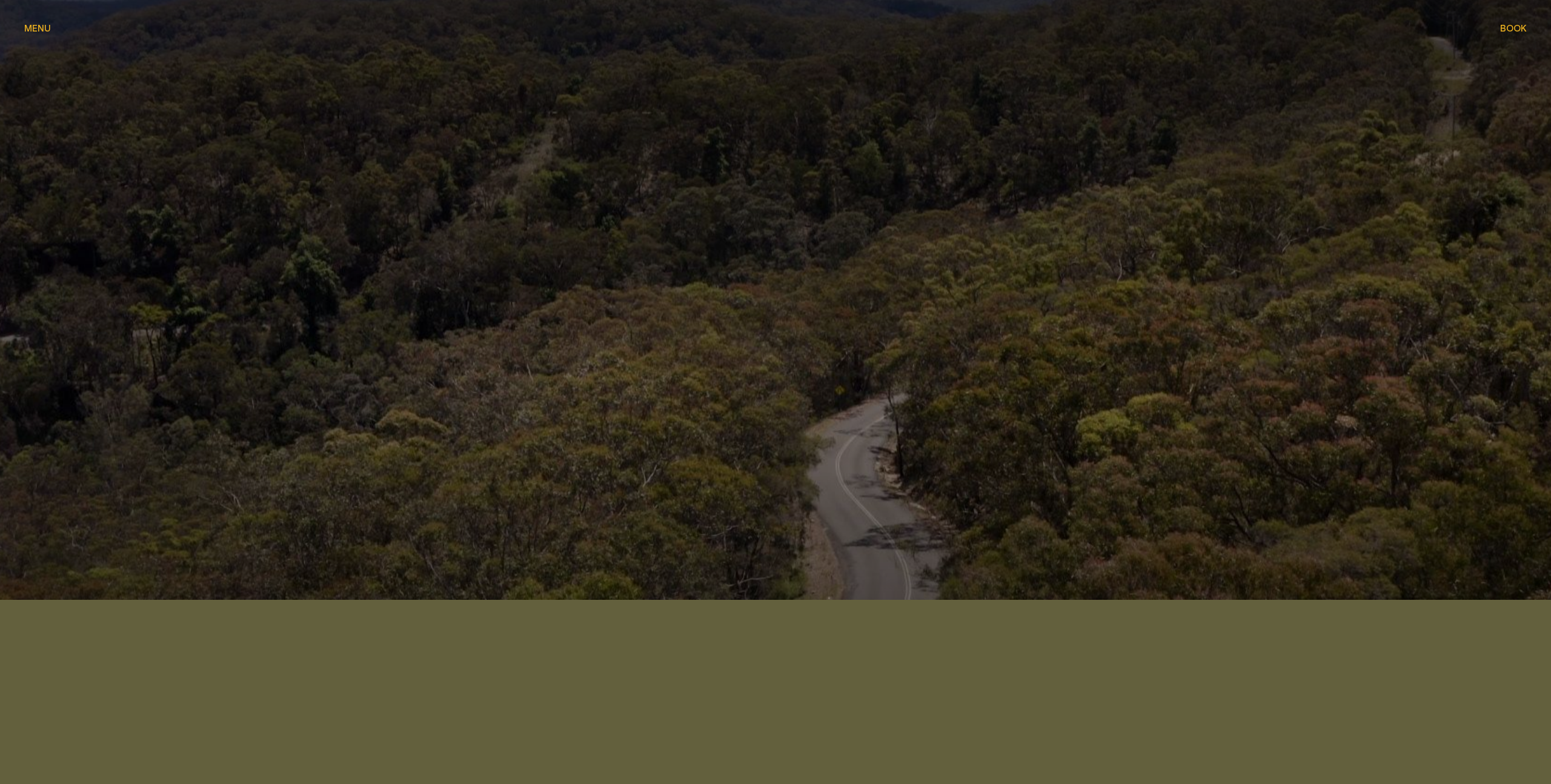
click at [38, 21] on div at bounding box center [775, 372] width 1551 height 745
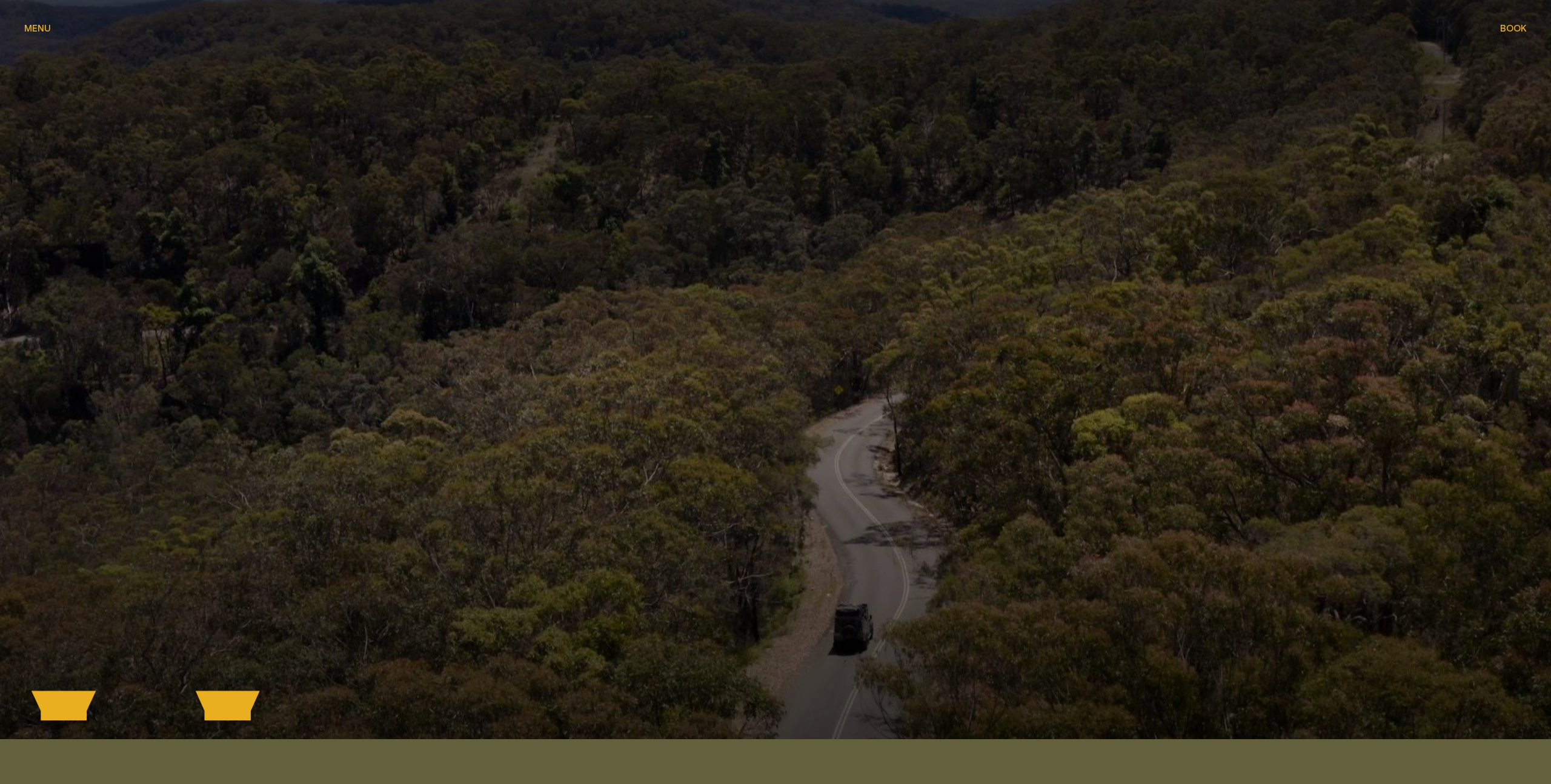
click at [35, 27] on span "Menu" at bounding box center [38, 28] width 27 height 9
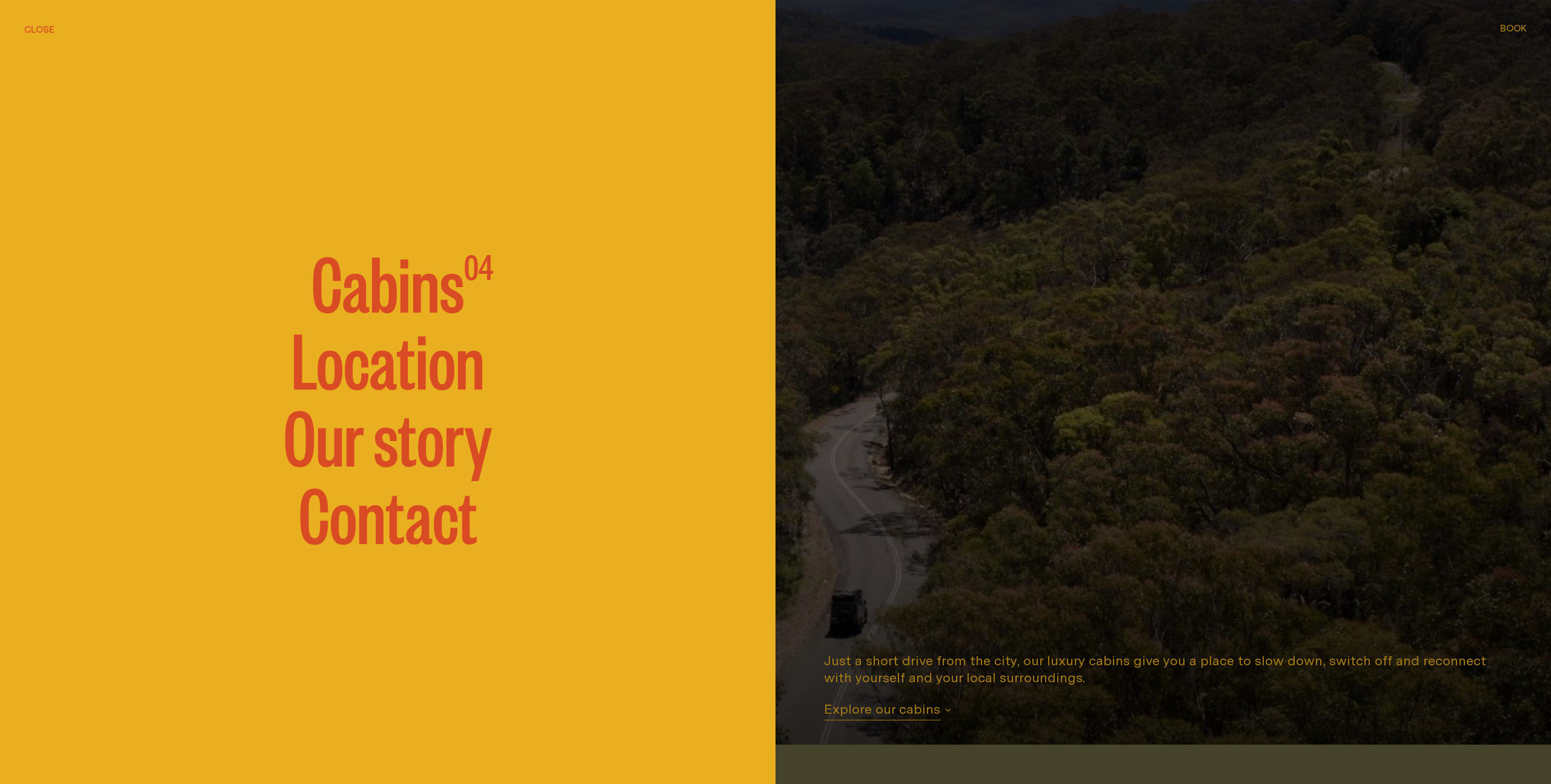
click at [385, 303] on span "Cabins" at bounding box center [388, 280] width 153 height 73
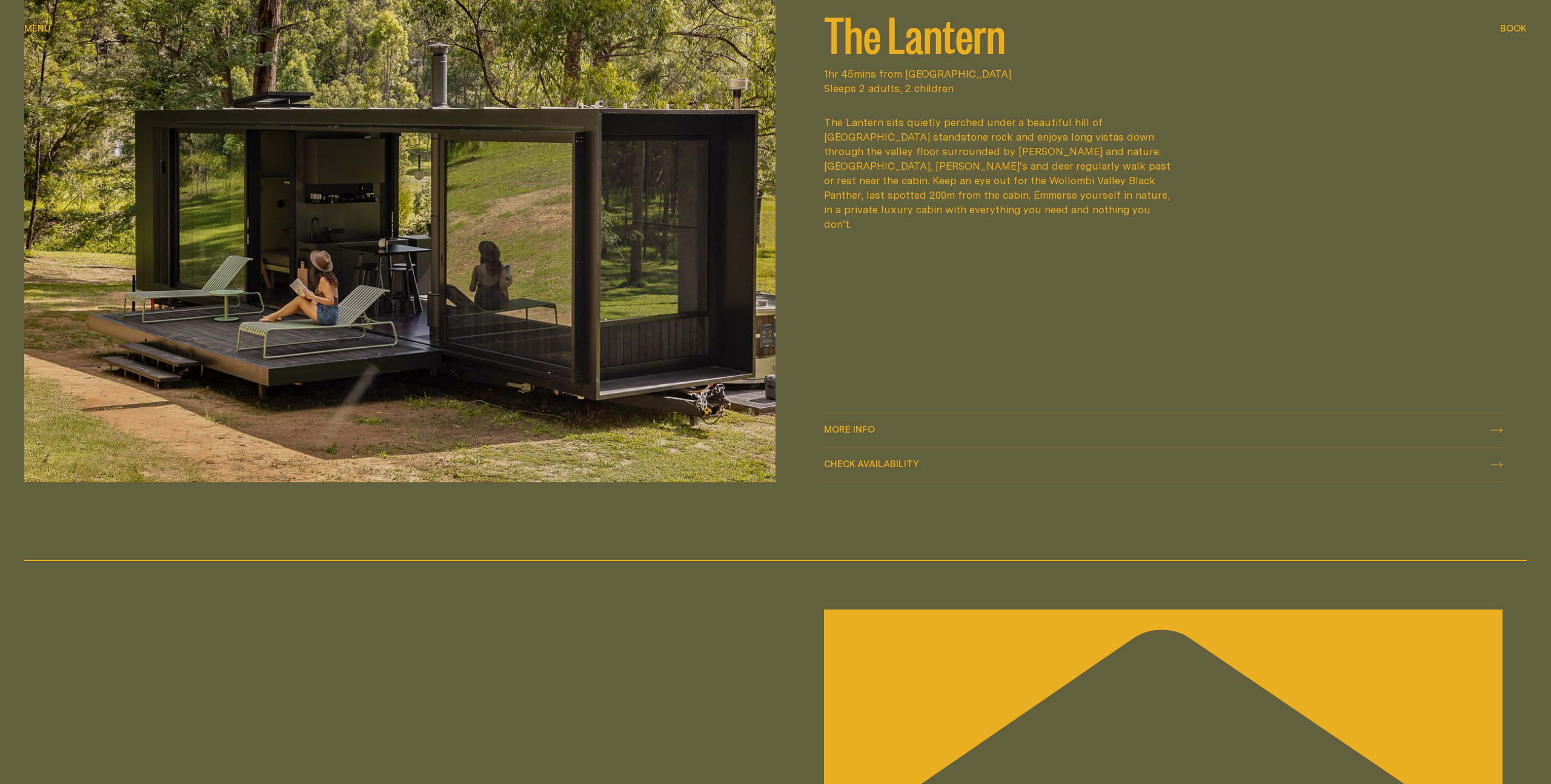
scroll to position [2689, 0]
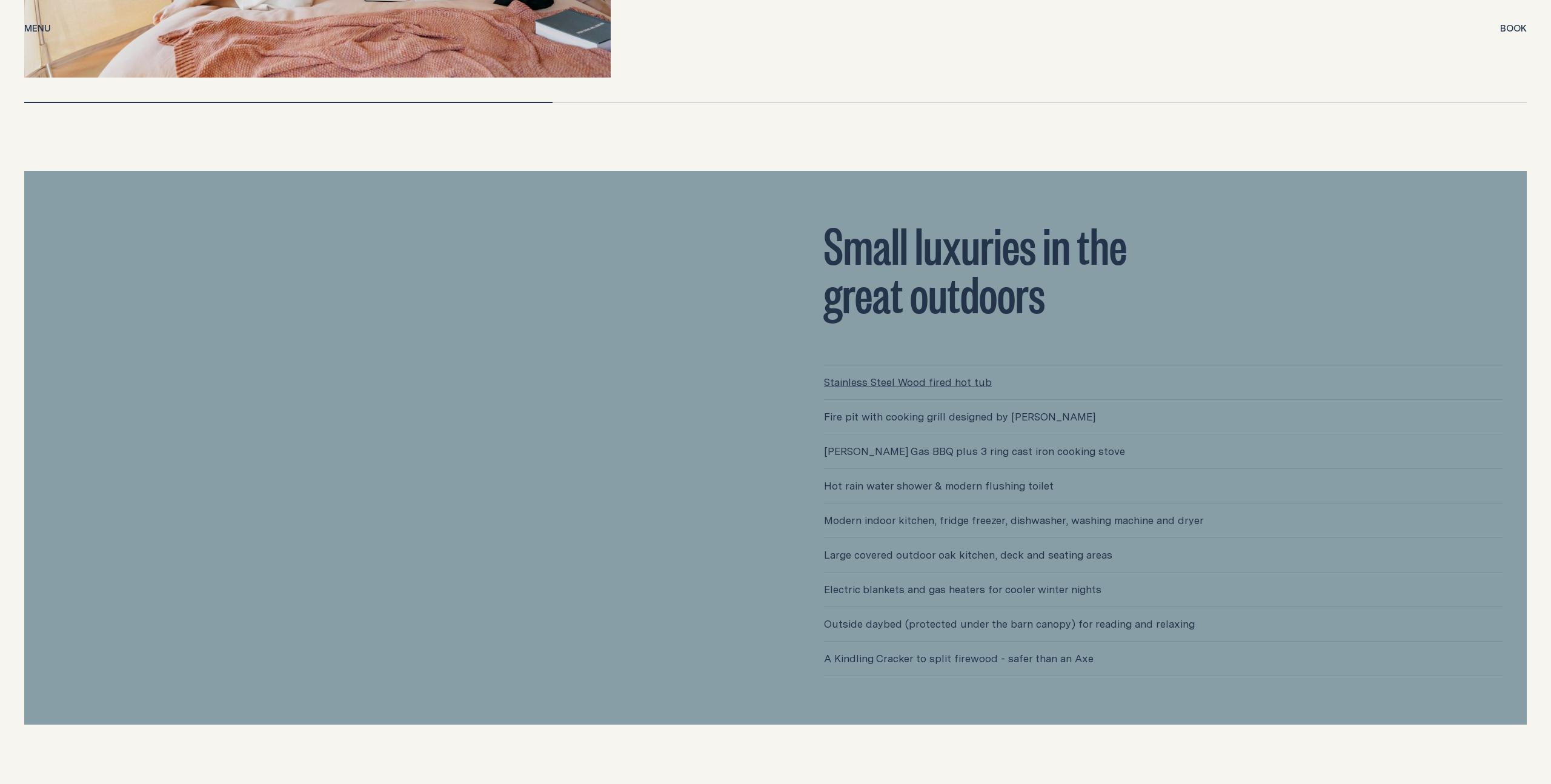
scroll to position [3437, 0]
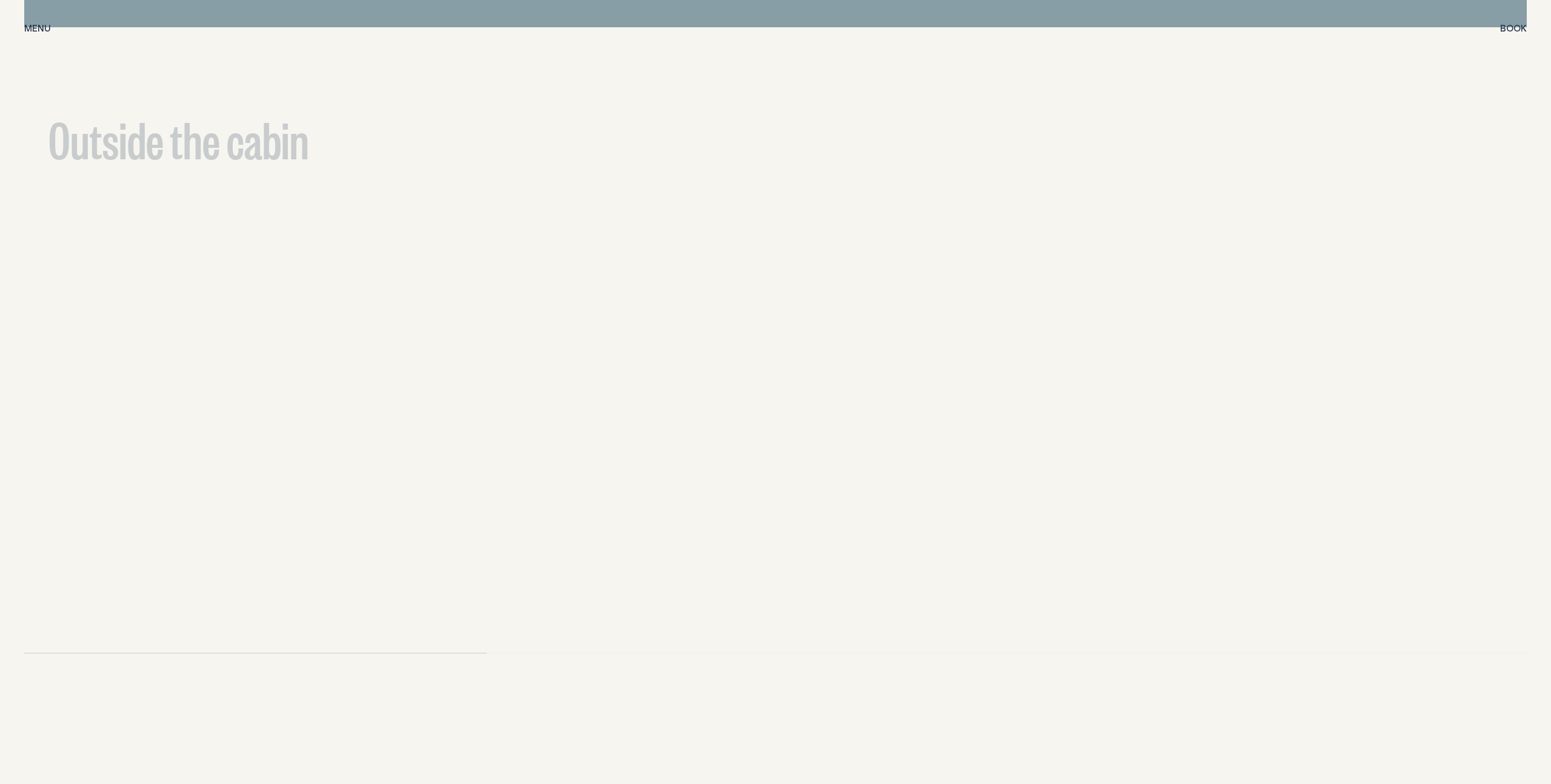
scroll to position [4488, 0]
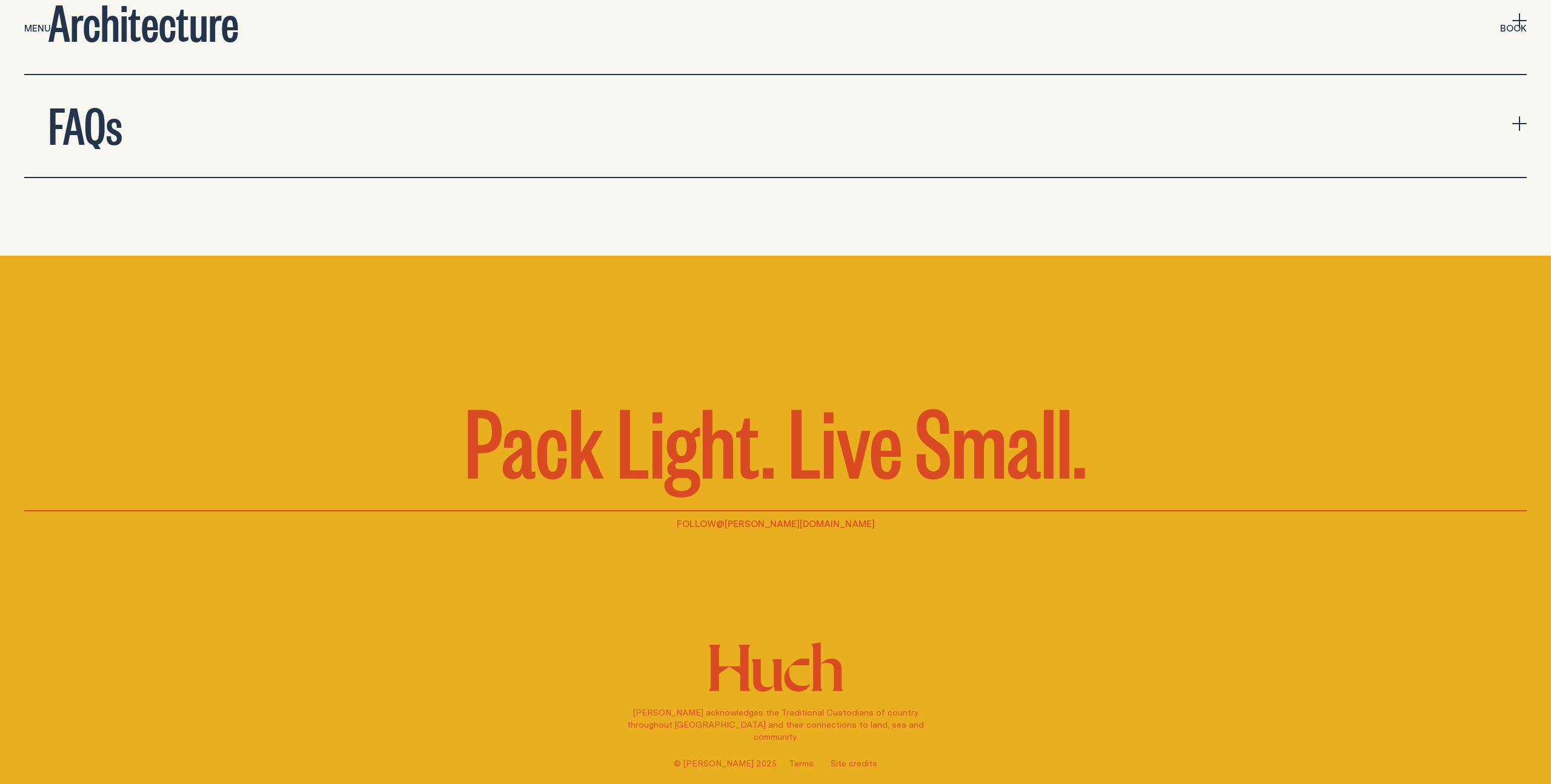
scroll to position [5192, 0]
